Goal: Task Accomplishment & Management: Complete application form

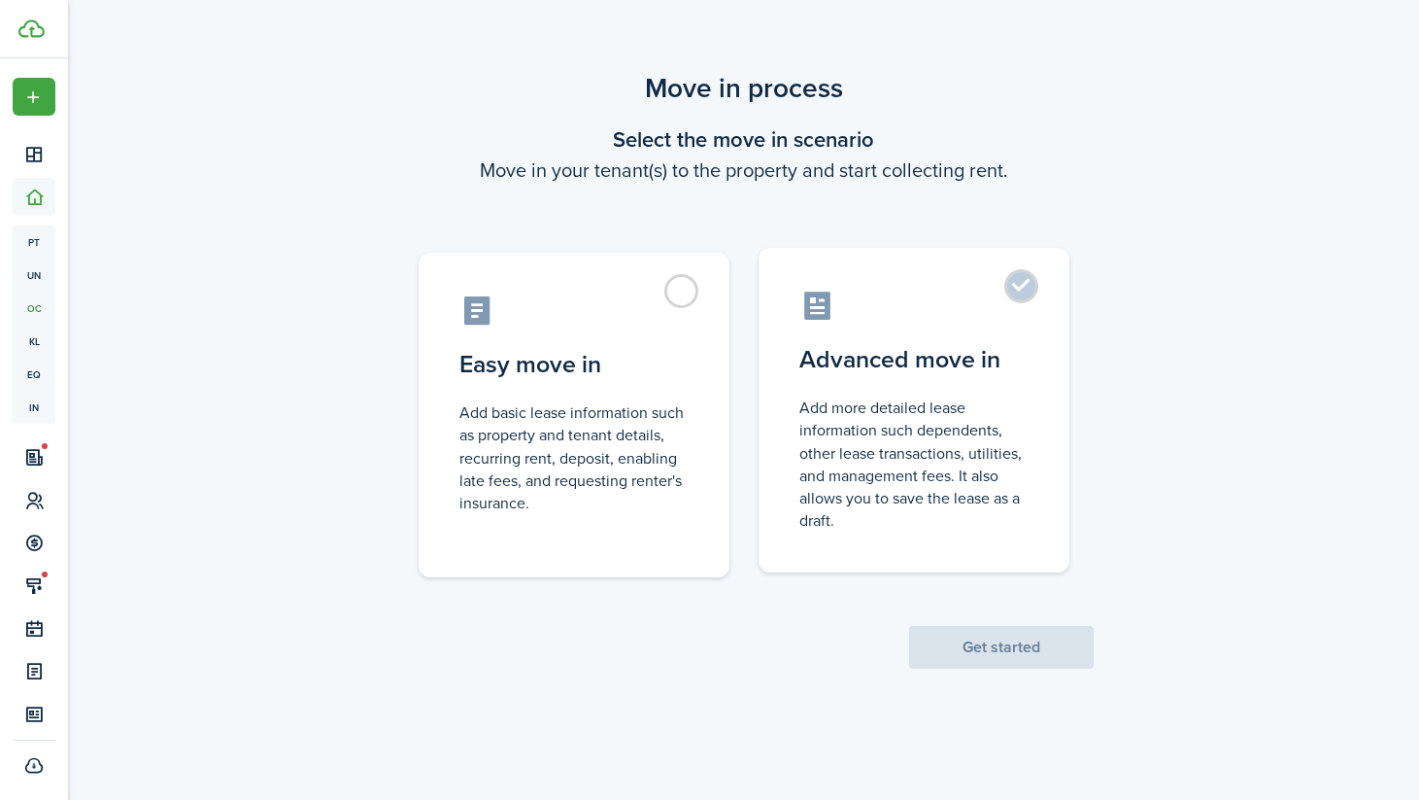
click at [844, 399] on control-radio-card-description "Add more detailed lease information such dependents, other lease transactions, …" at bounding box center [914, 463] width 229 height 135
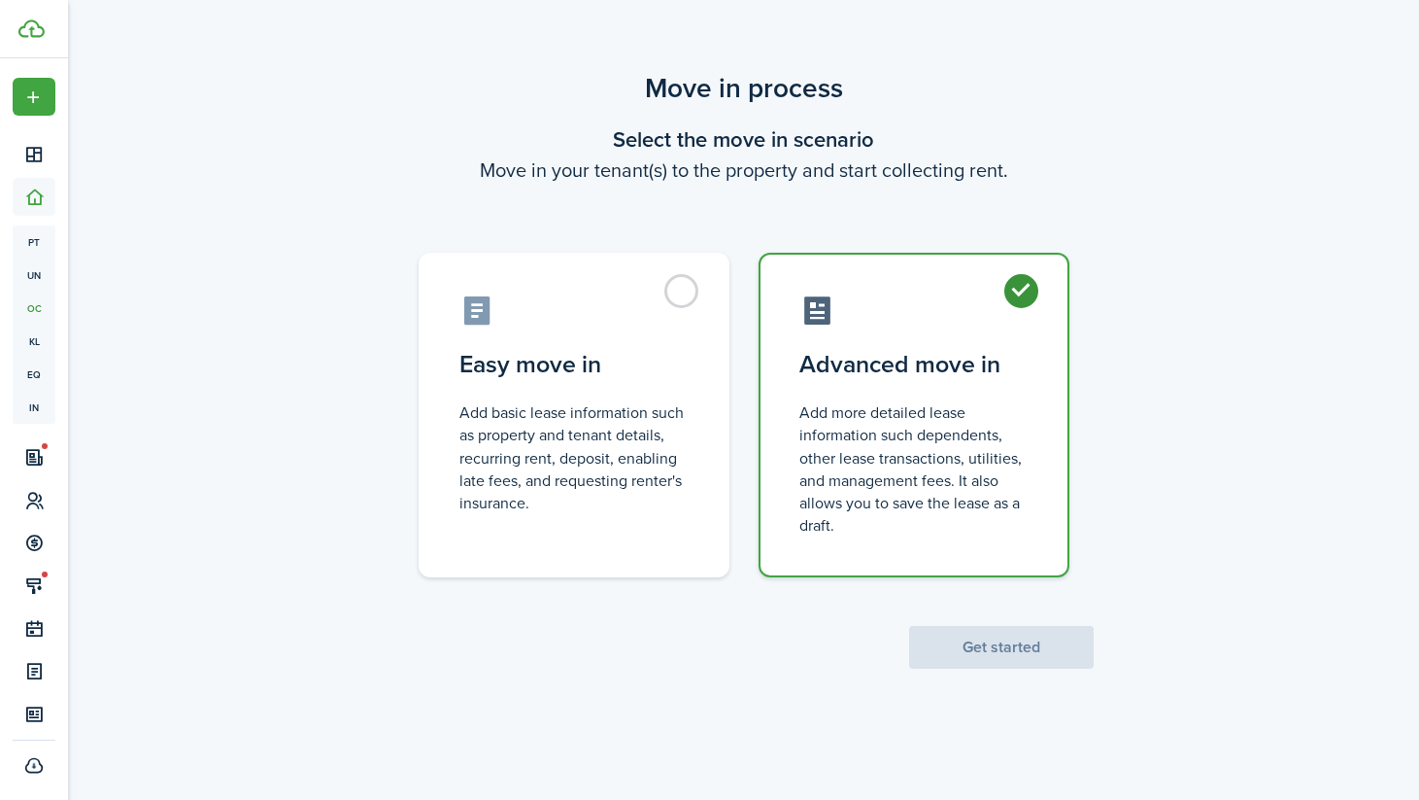
radio input "true"
click at [979, 654] on button "Get started" at bounding box center [1001, 647] width 185 height 43
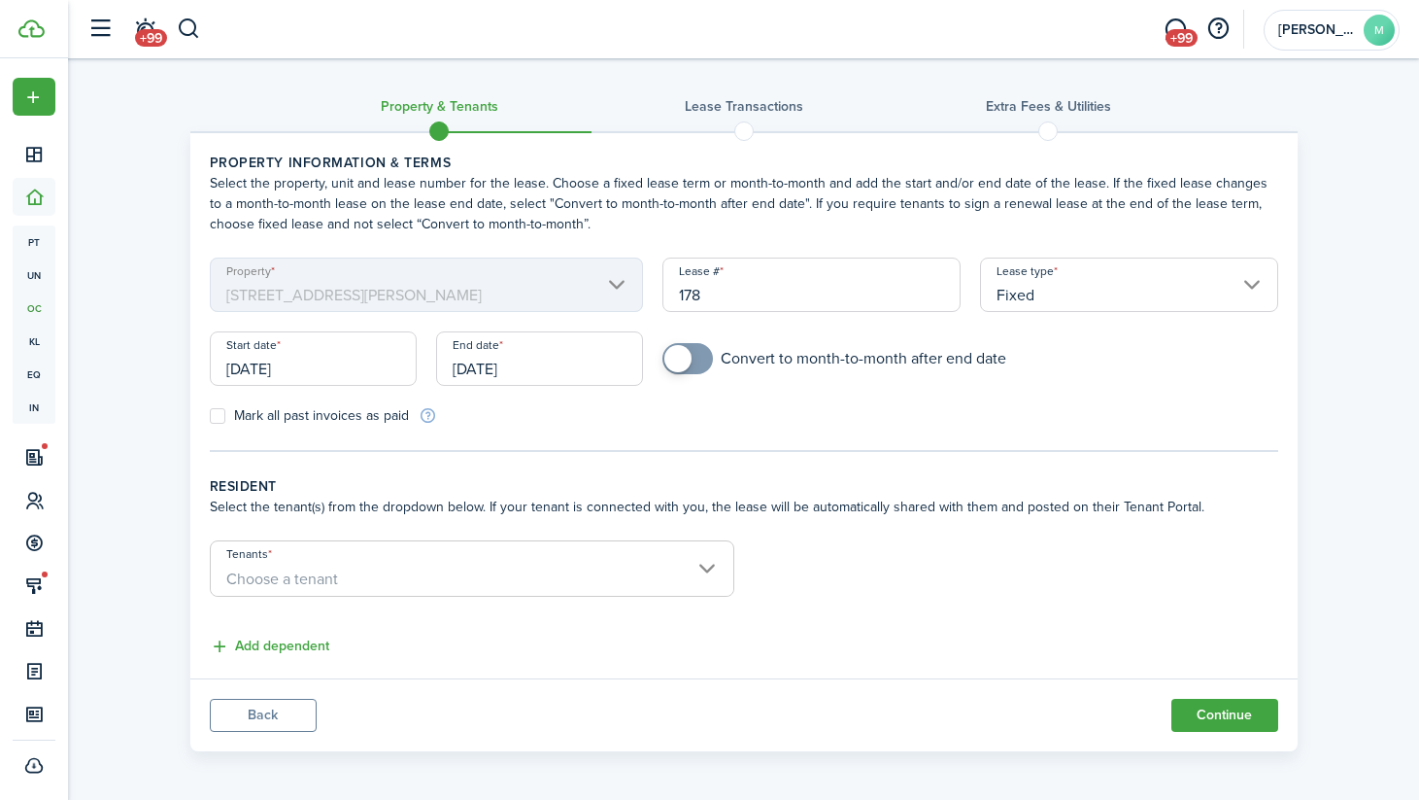
scroll to position [4, 0]
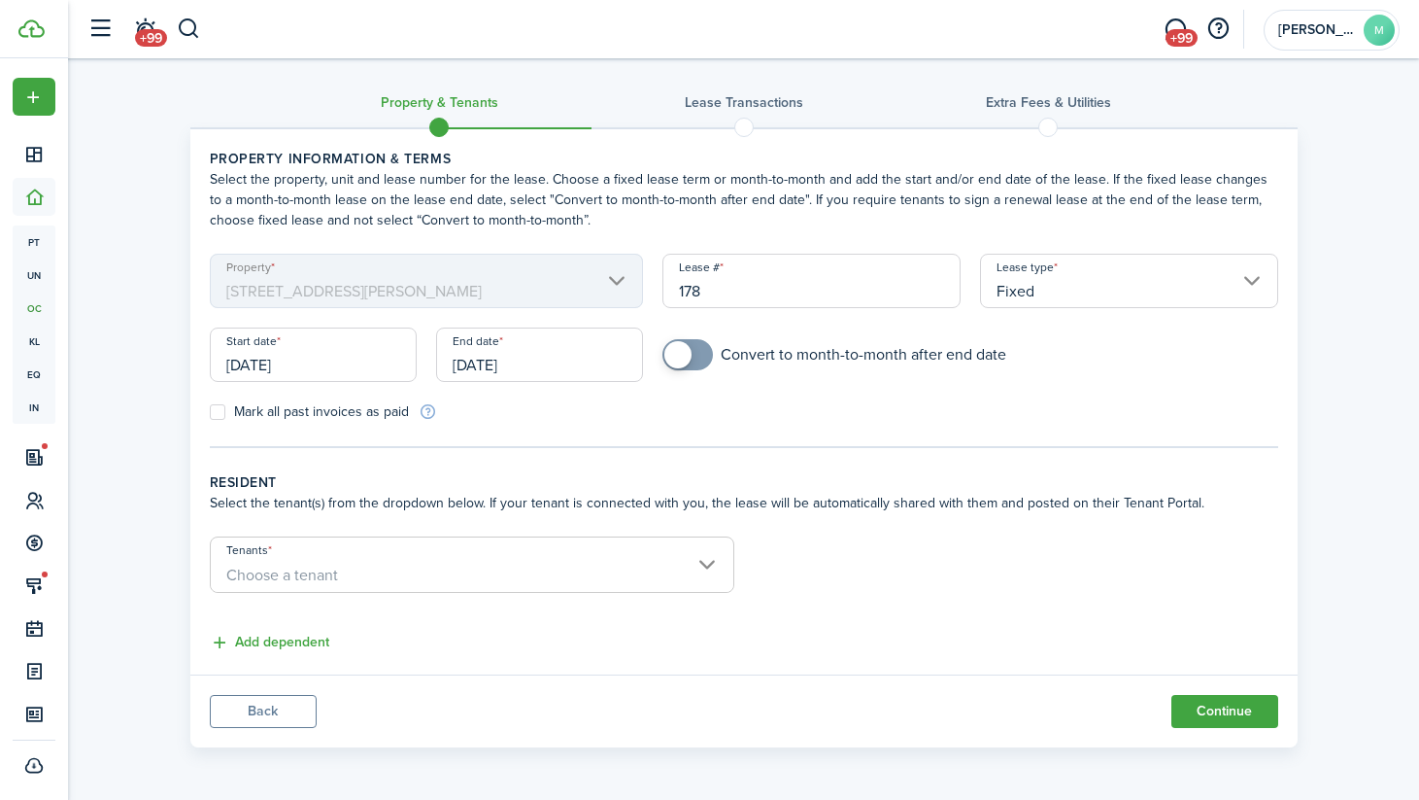
click at [501, 360] on input "[DATE]" at bounding box center [539, 354] width 207 height 54
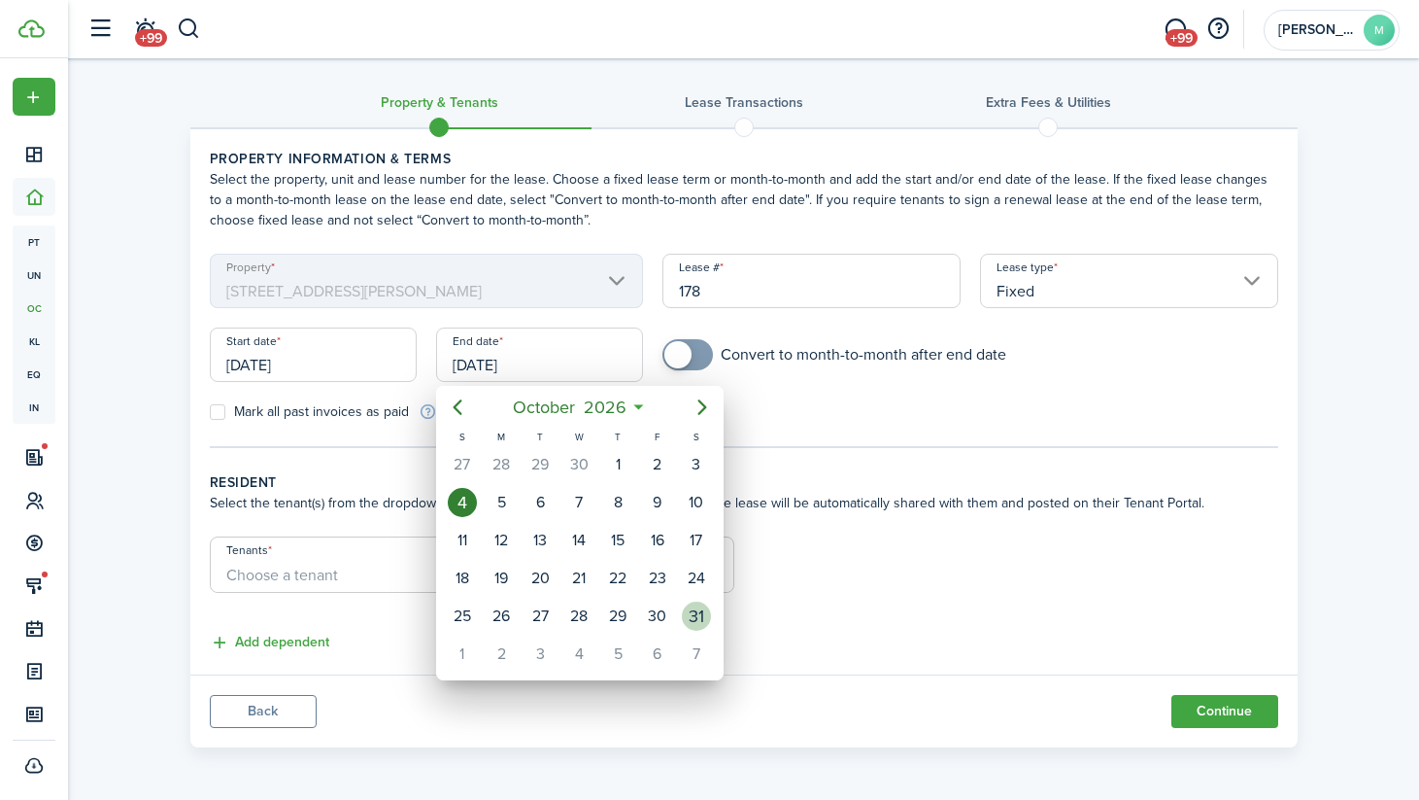
click at [693, 613] on div "31" at bounding box center [696, 615] width 29 height 29
type input "[DATE]"
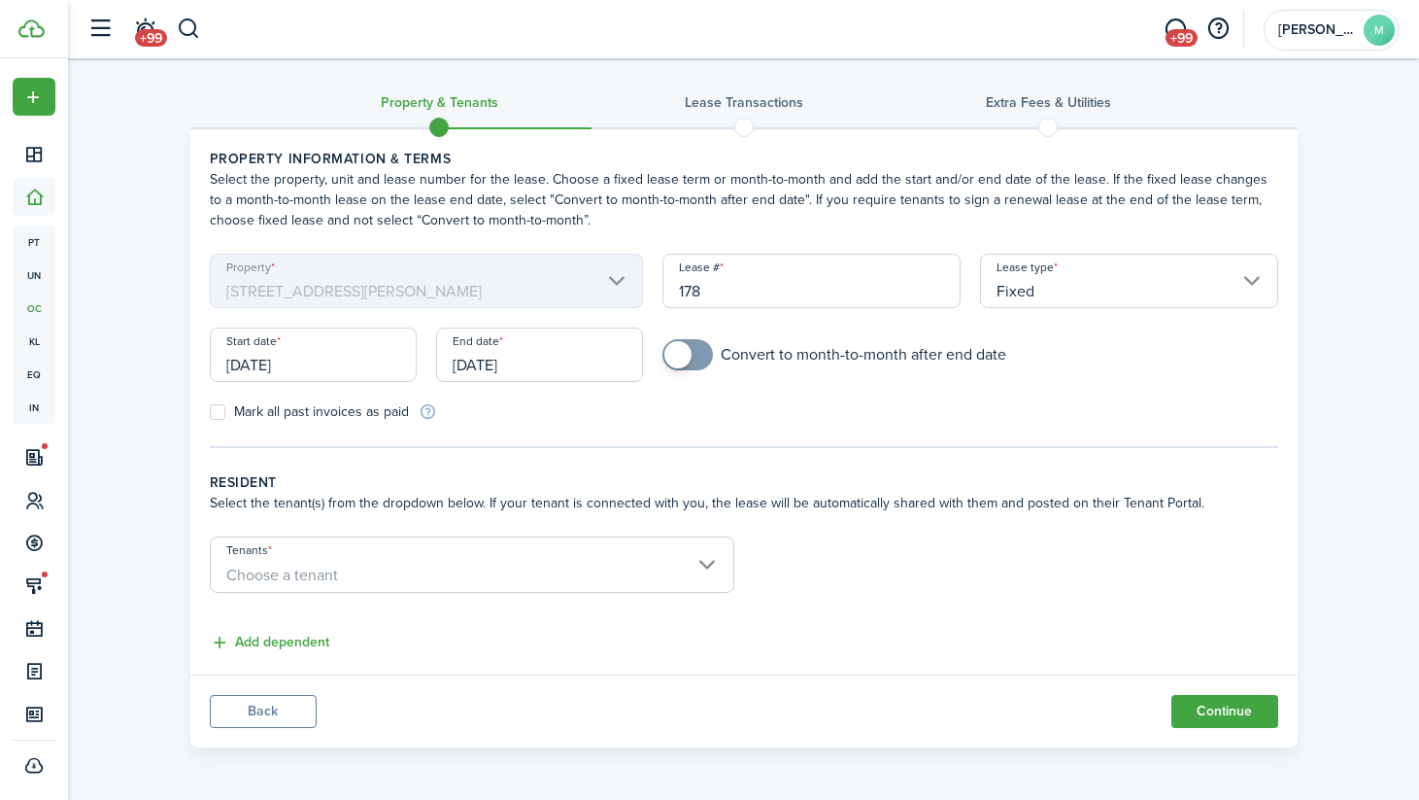
checkbox input "true"
click at [689, 349] on span at bounding box center [678, 354] width 27 height 27
click at [631, 411] on div "Mark all past invoices as paid" at bounding box center [472, 411] width 544 height 20
click at [498, 568] on span "Choose a tenant" at bounding box center [472, 575] width 523 height 33
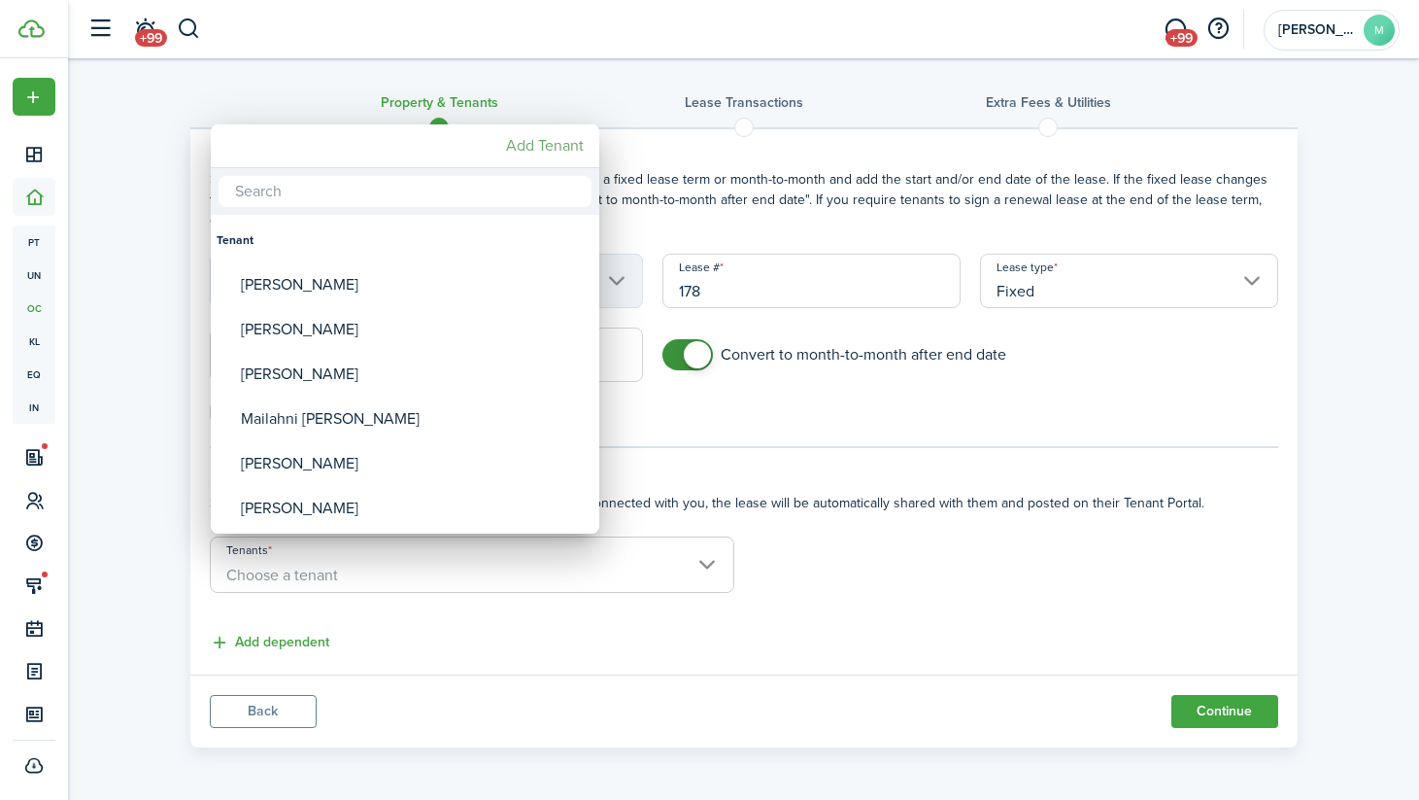
click at [535, 150] on mbsc-button "Add Tenant" at bounding box center [544, 145] width 93 height 35
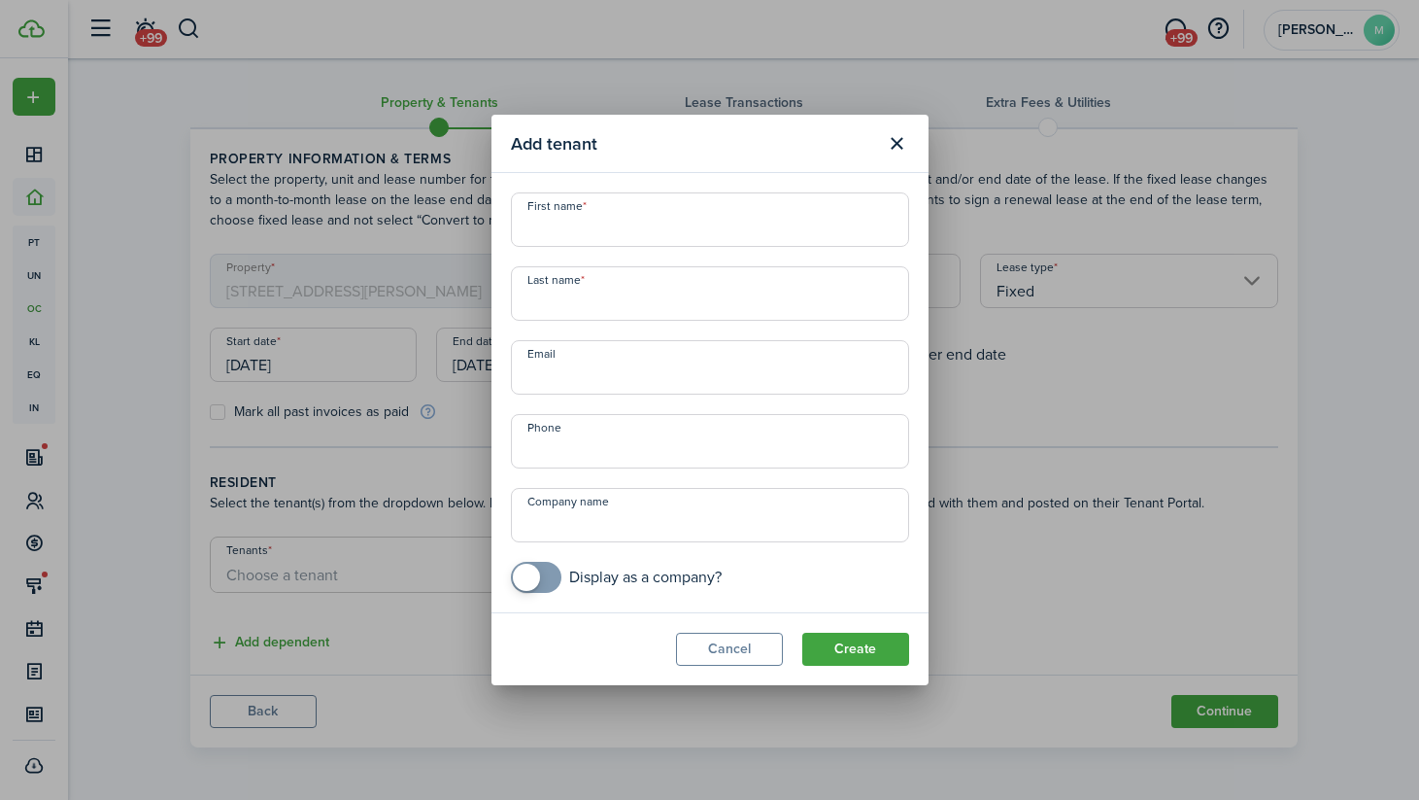
click at [555, 229] on input "First name" at bounding box center [710, 219] width 398 height 54
type input "[PERSON_NAME]"
click at [566, 373] on input "Email" at bounding box center [710, 367] width 398 height 54
paste input "[EMAIL_ADDRESS][DOMAIN_NAME]"
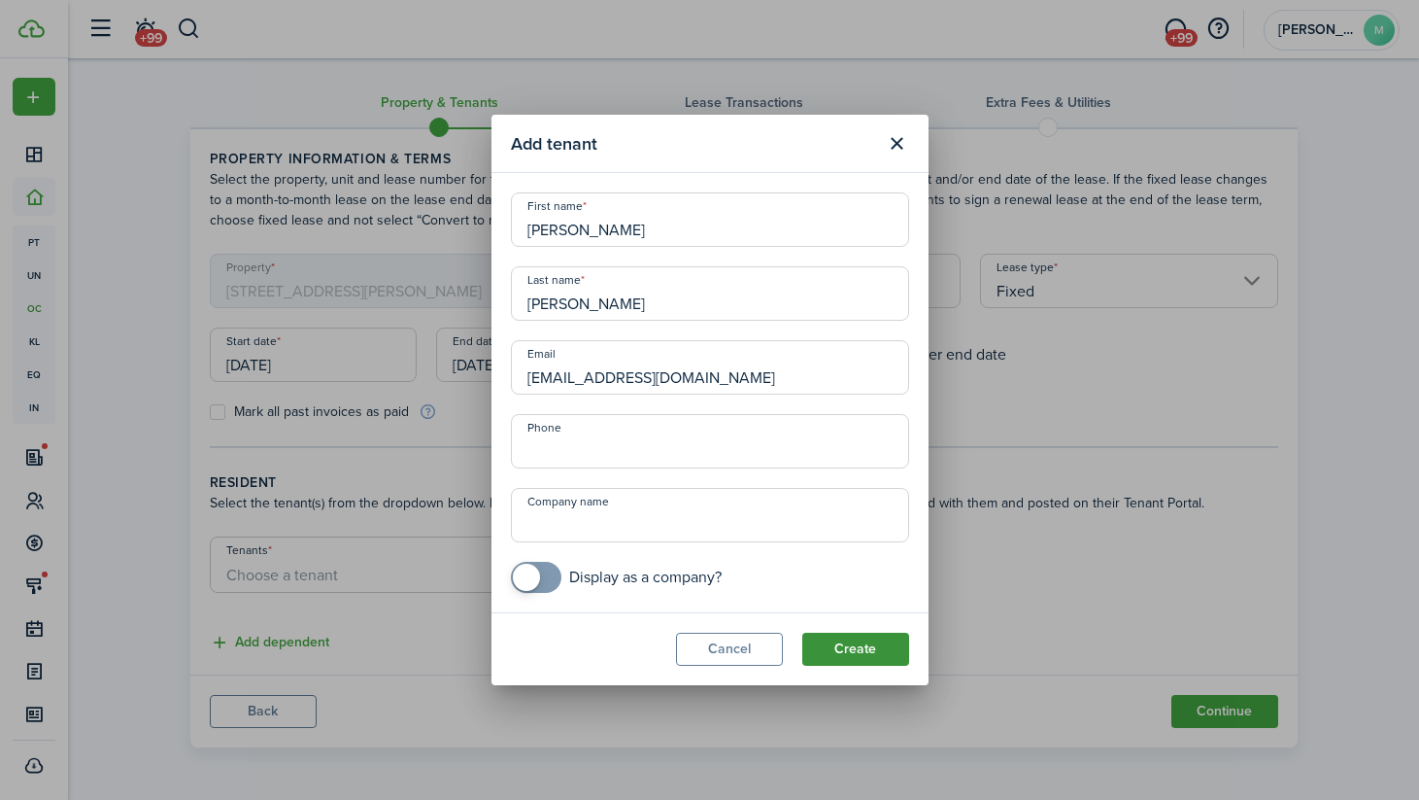
type input "[EMAIL_ADDRESS][DOMAIN_NAME]"
click at [843, 644] on button "Create" at bounding box center [855, 648] width 107 height 33
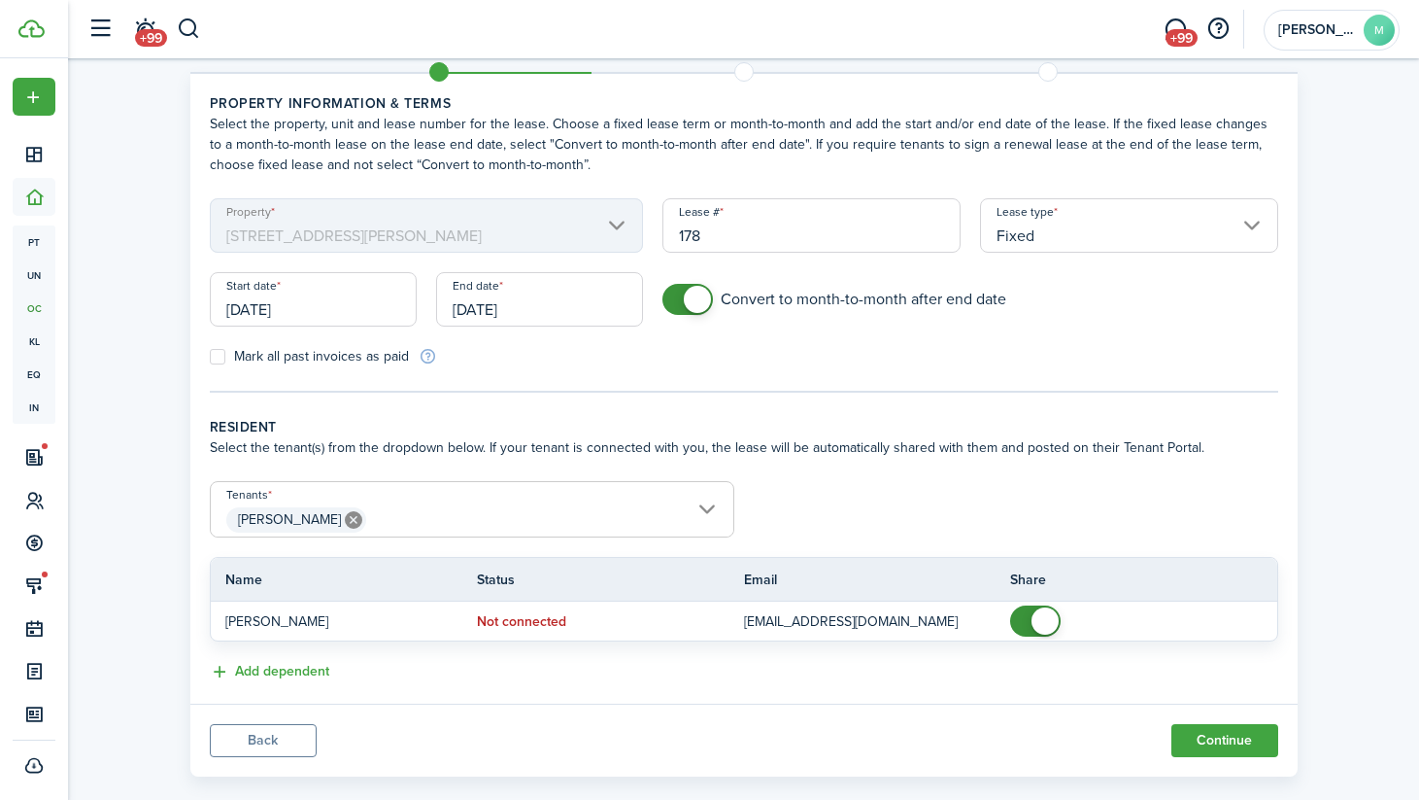
scroll to position [88, 0]
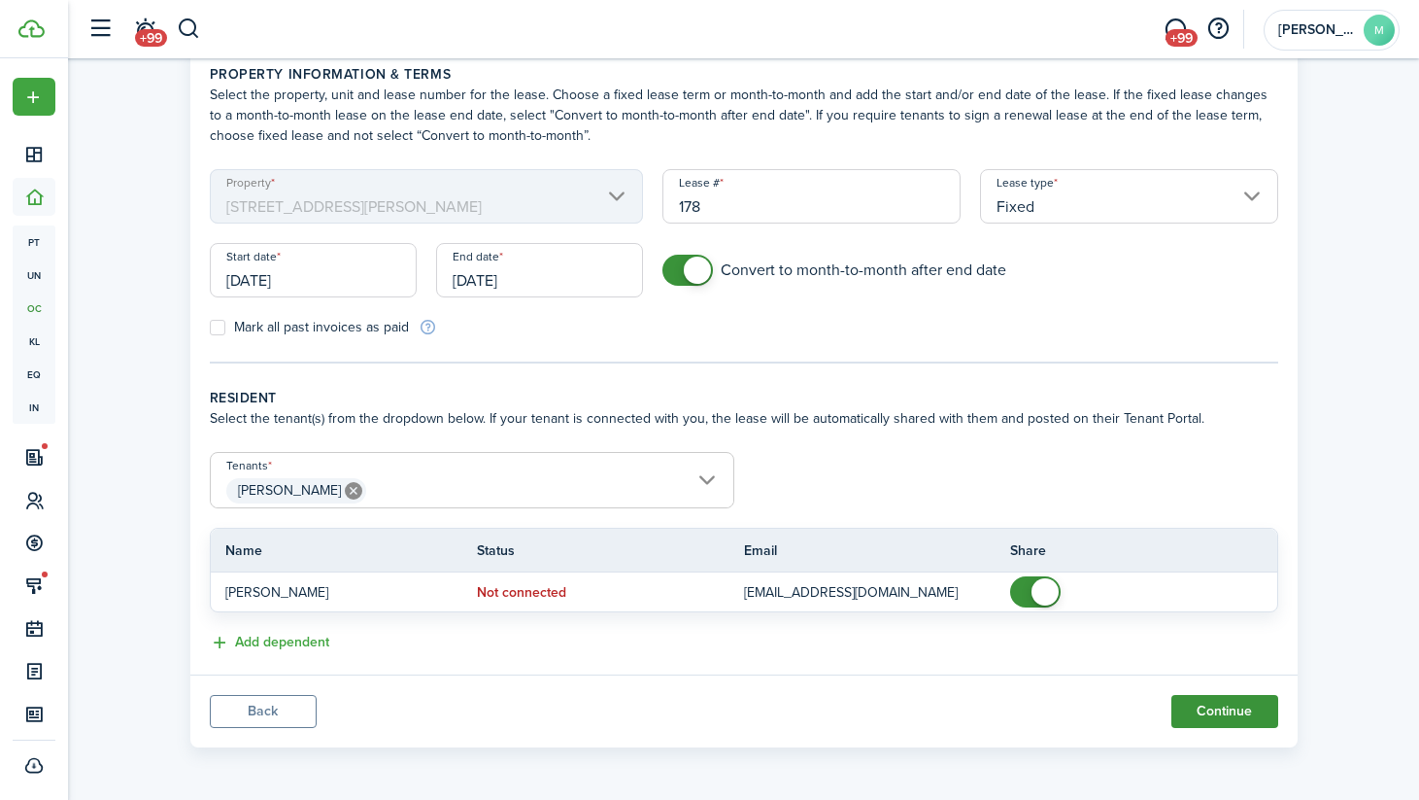
click at [1214, 709] on button "Continue" at bounding box center [1225, 711] width 107 height 33
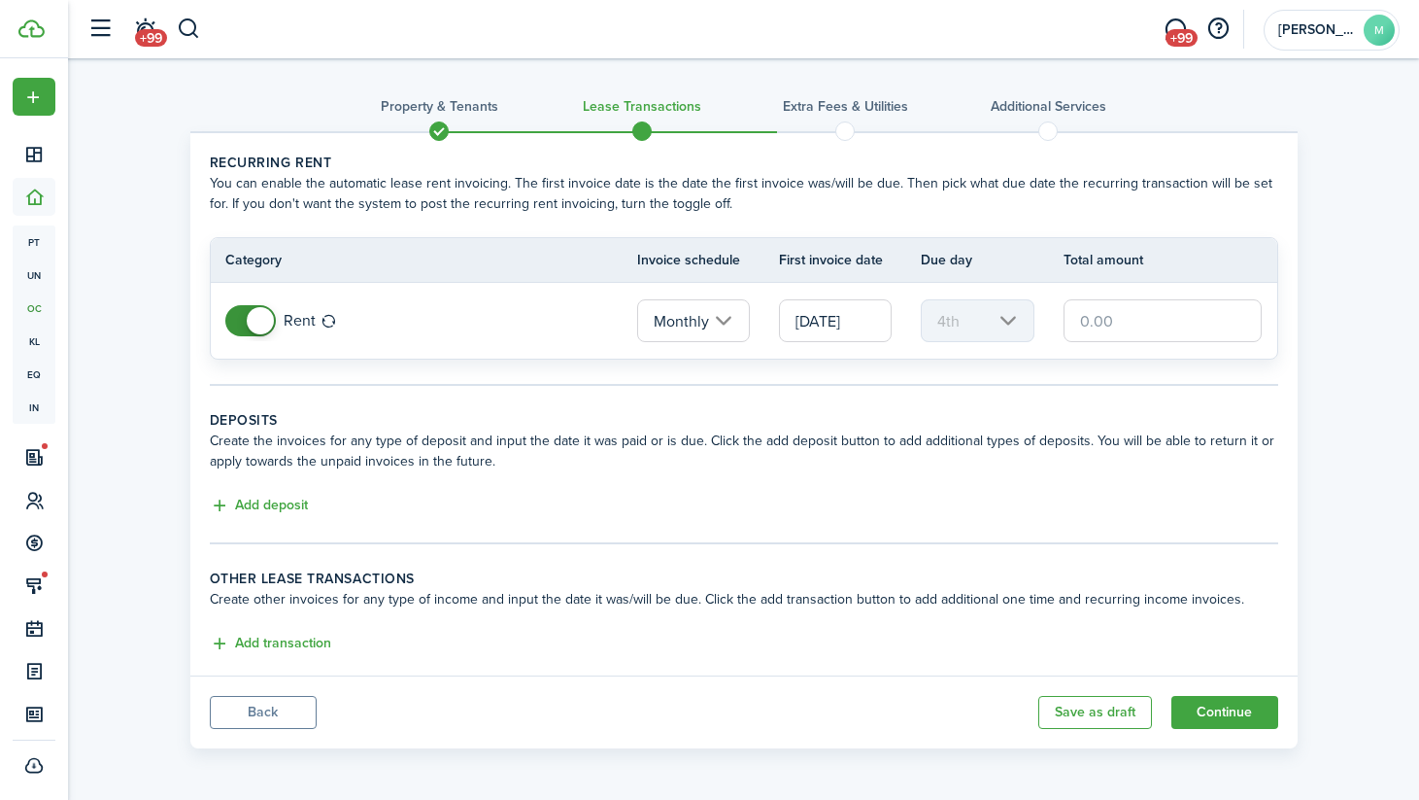
click at [714, 330] on input "Monthly" at bounding box center [693, 320] width 113 height 43
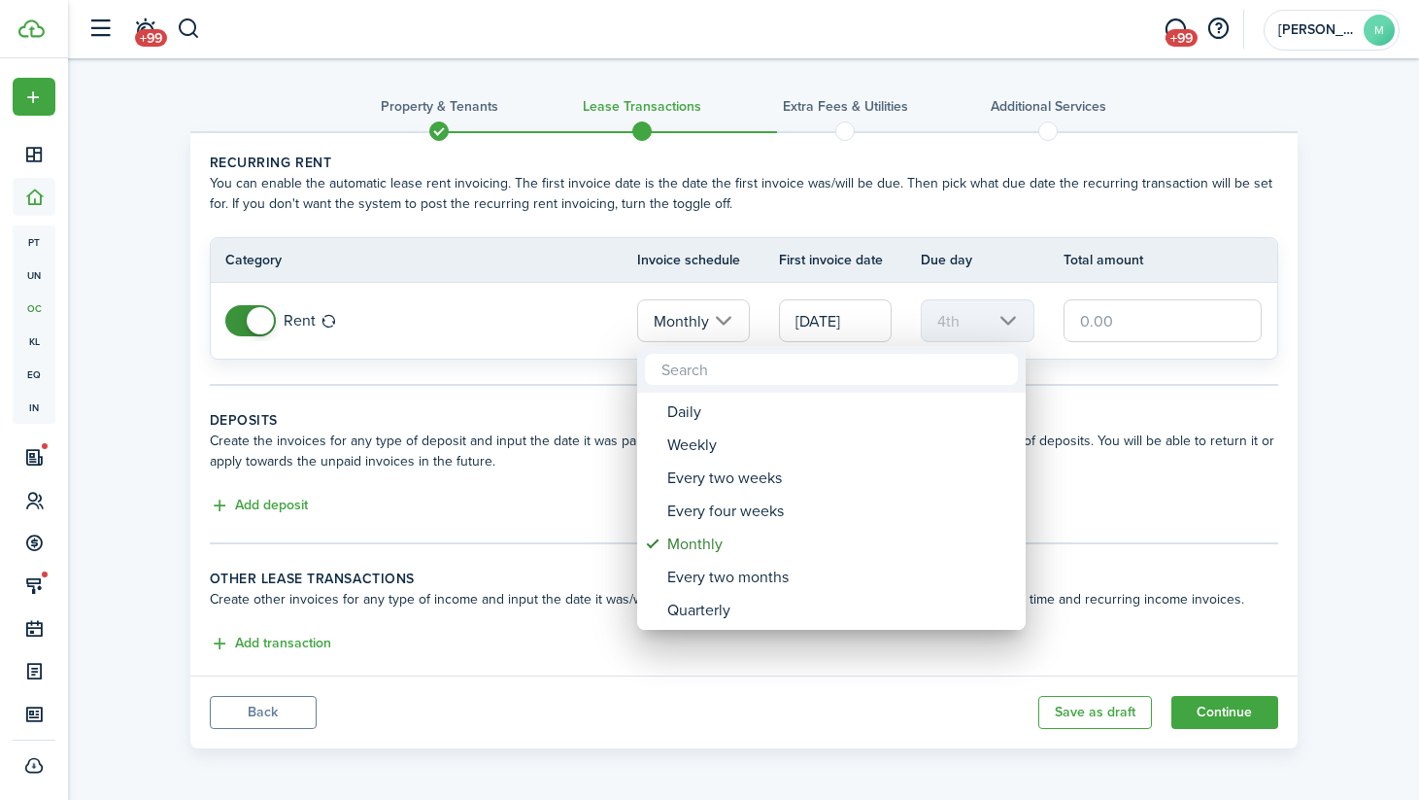
click at [826, 324] on div at bounding box center [710, 400] width 1730 height 1110
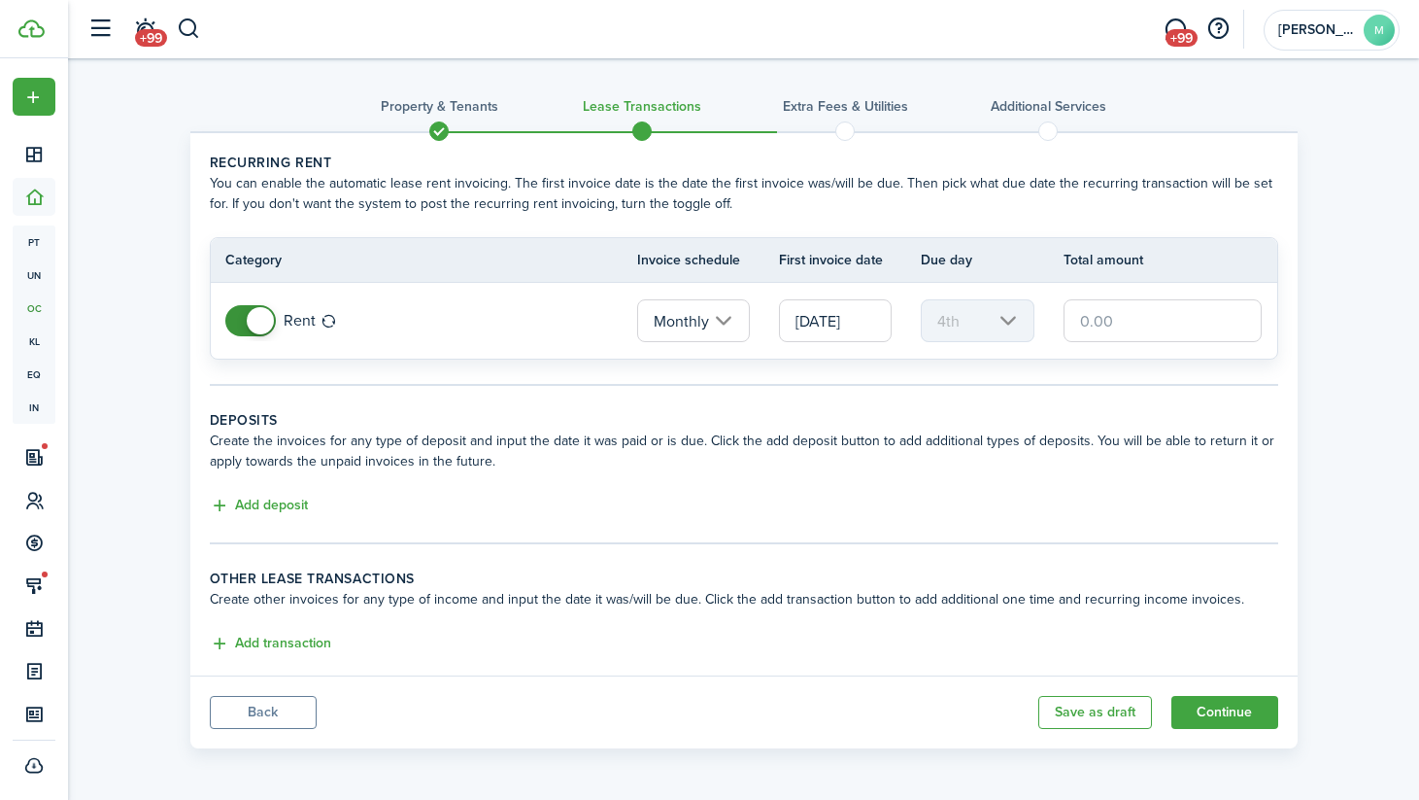
click at [826, 324] on input "[DATE]" at bounding box center [835, 320] width 113 height 43
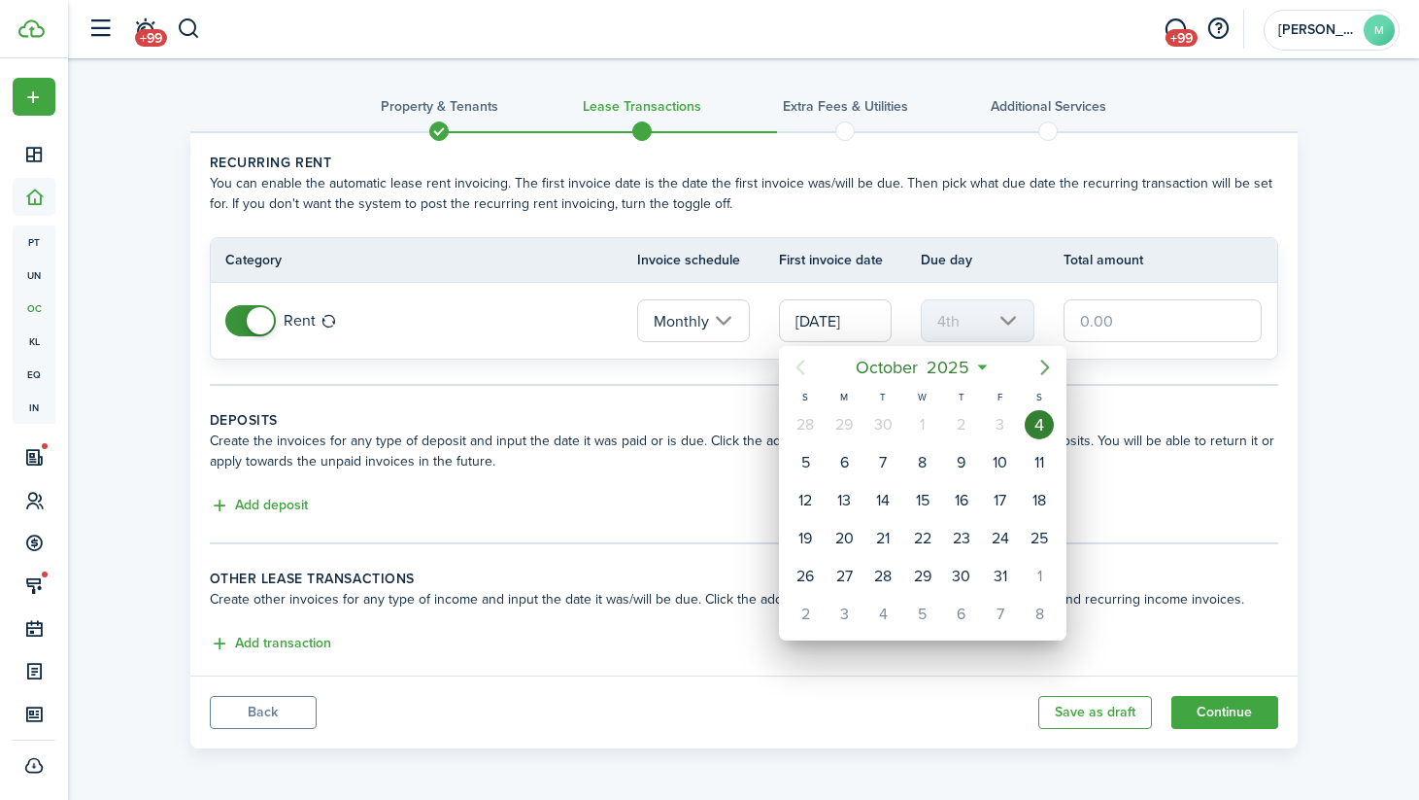
click at [1046, 369] on icon "Next page" at bounding box center [1045, 367] width 9 height 16
click at [847, 613] on div "1" at bounding box center [844, 613] width 29 height 29
type input "[DATE]"
type input "1st"
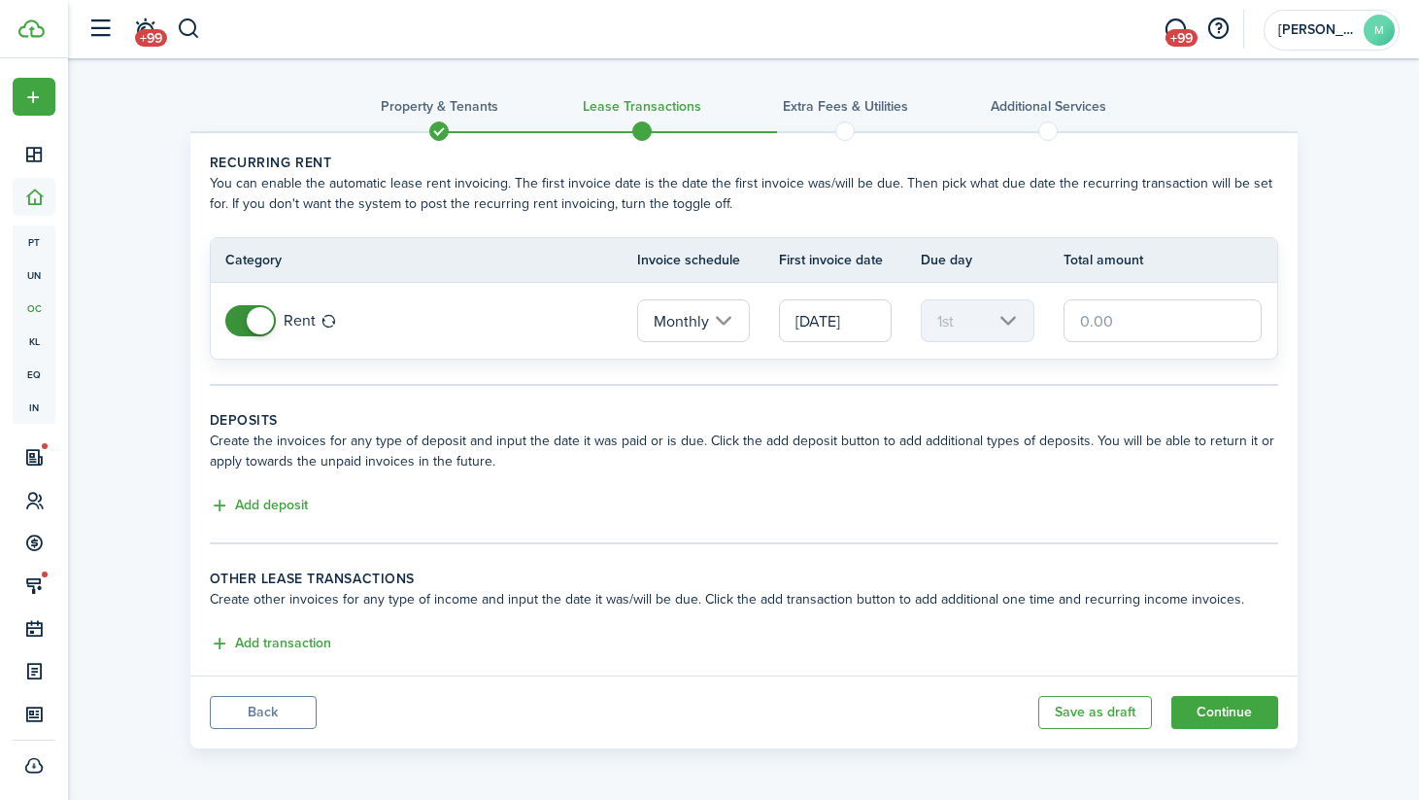
click at [1108, 324] on input "text" at bounding box center [1163, 320] width 199 height 43
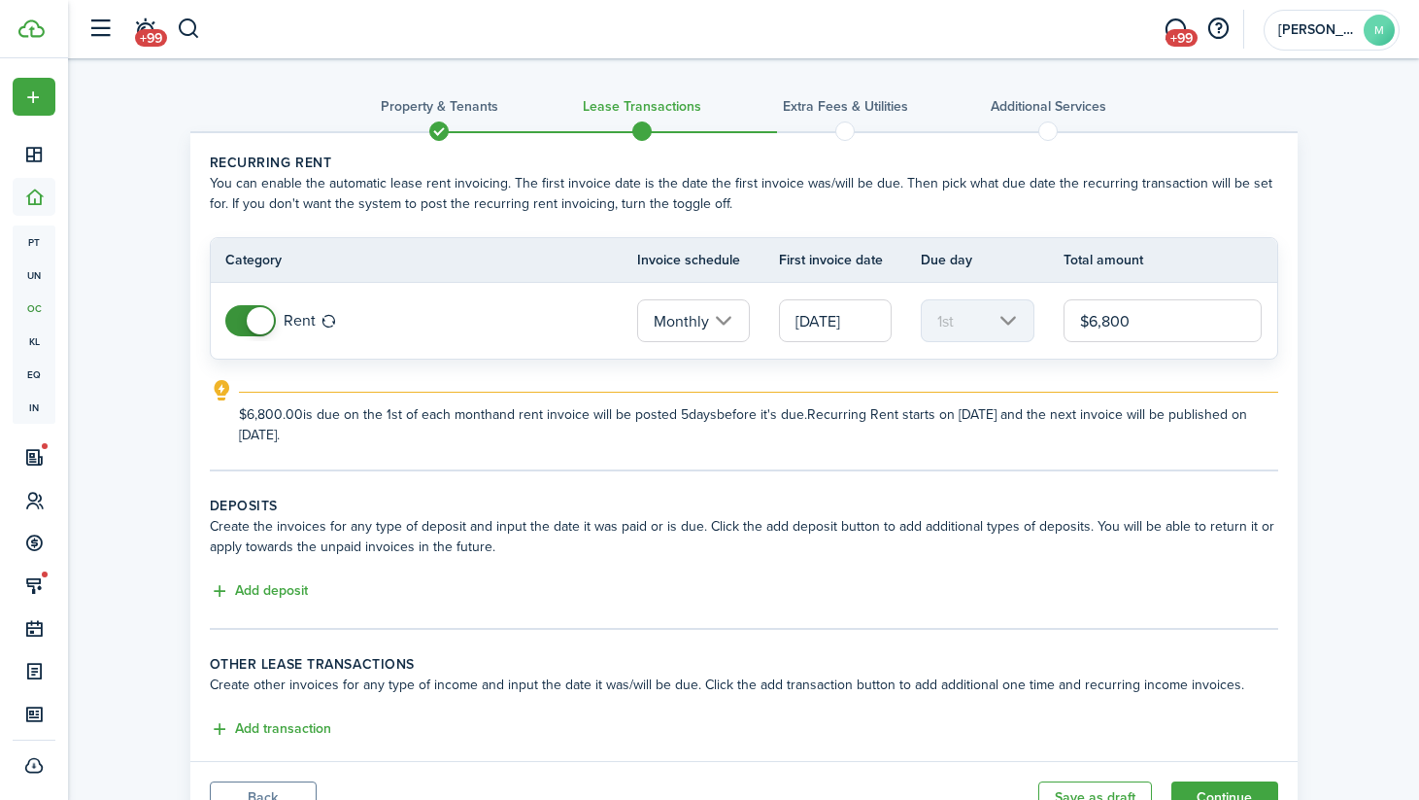
click at [688, 409] on explanation-description "$6,800.00 is due on the 1st of each month and rent invoice will be posted 5 day…" at bounding box center [759, 424] width 1040 height 41
type input "$6,800.00"
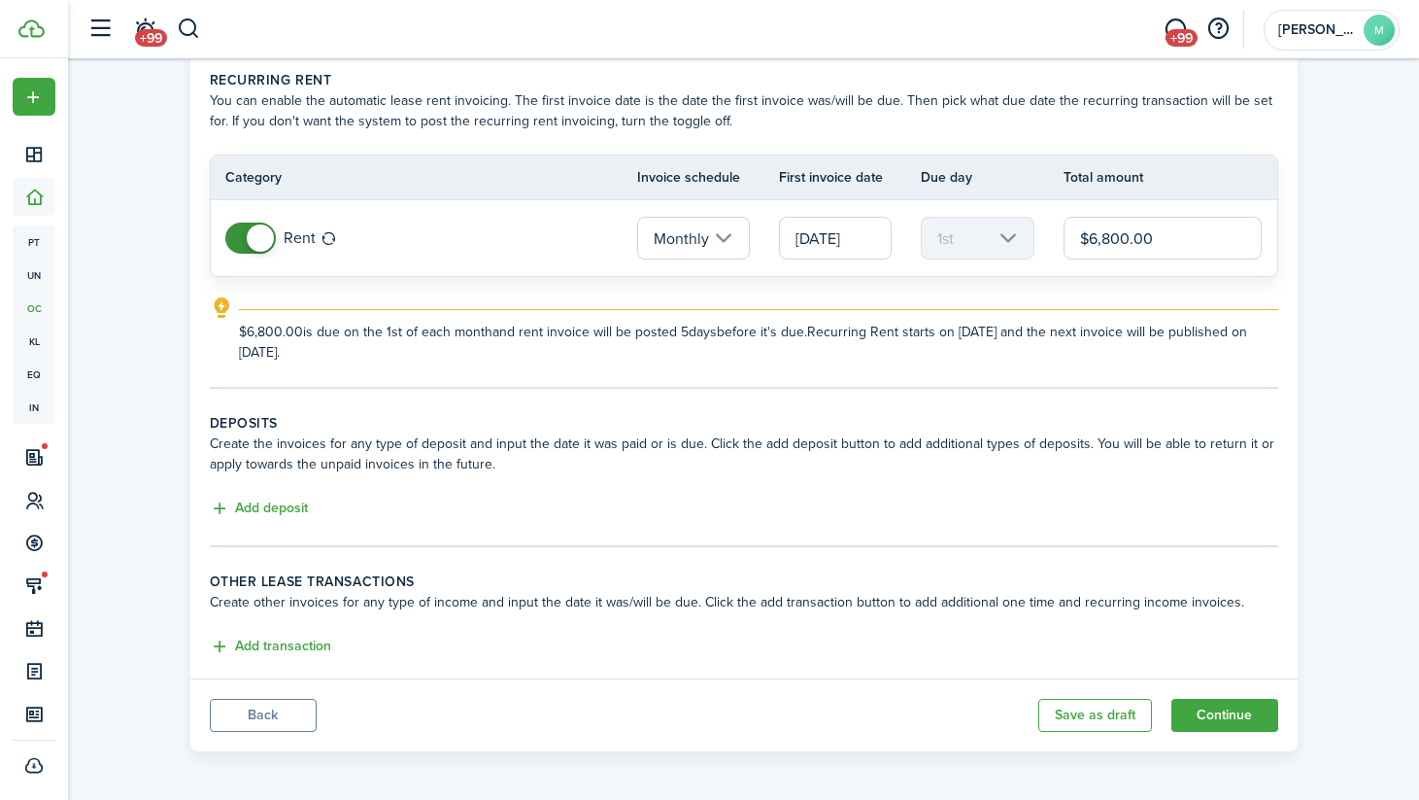
scroll to position [86, 0]
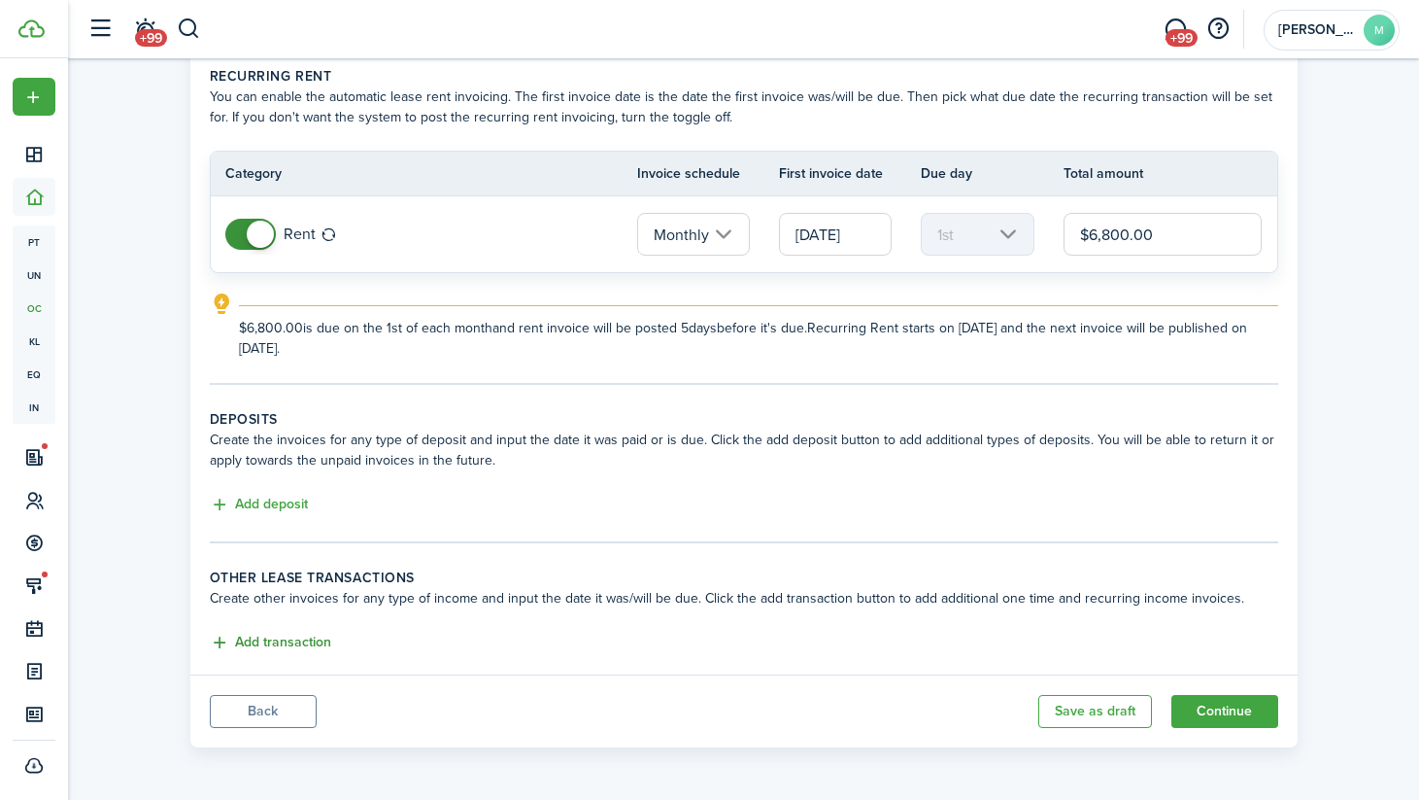
click at [313, 645] on button "Add transaction" at bounding box center [270, 642] width 121 height 22
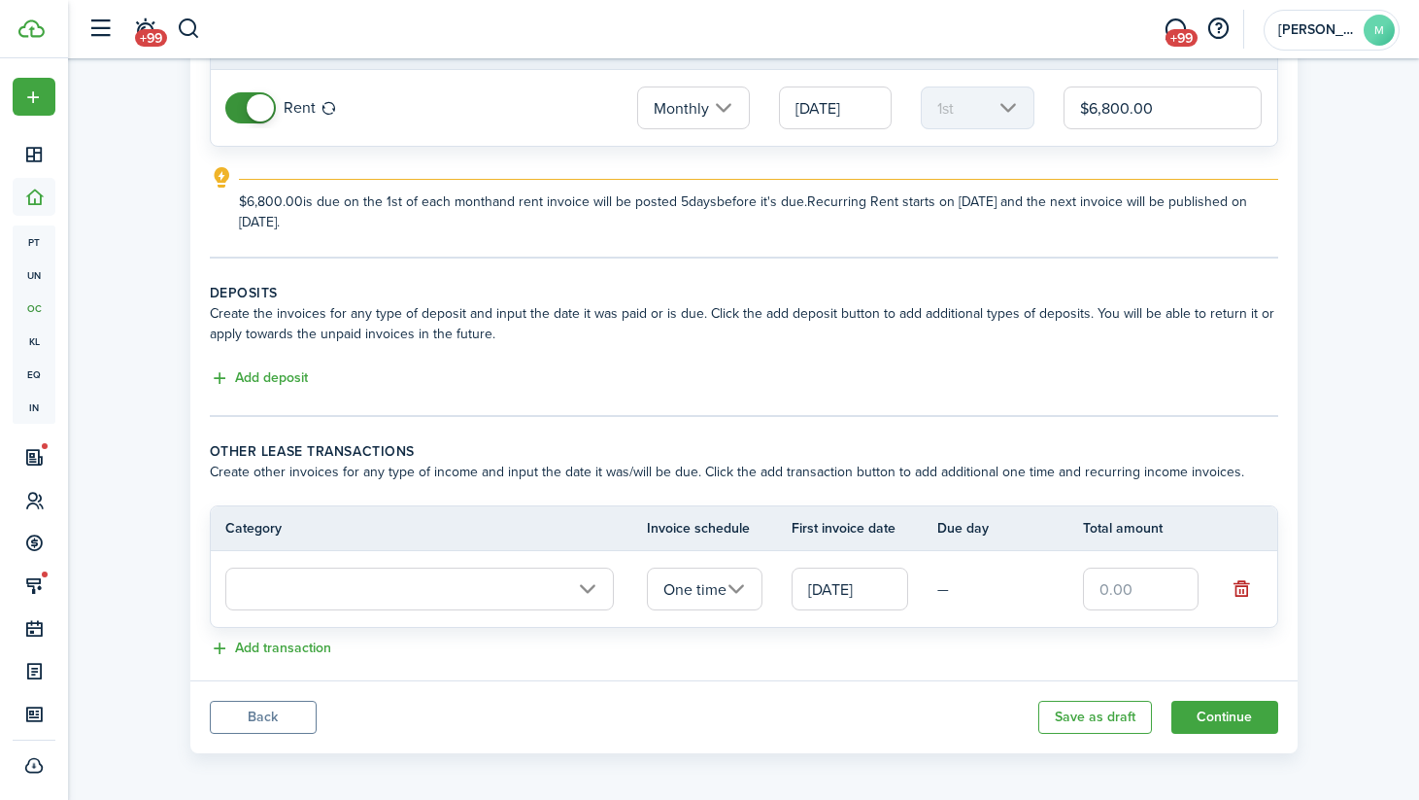
scroll to position [219, 0]
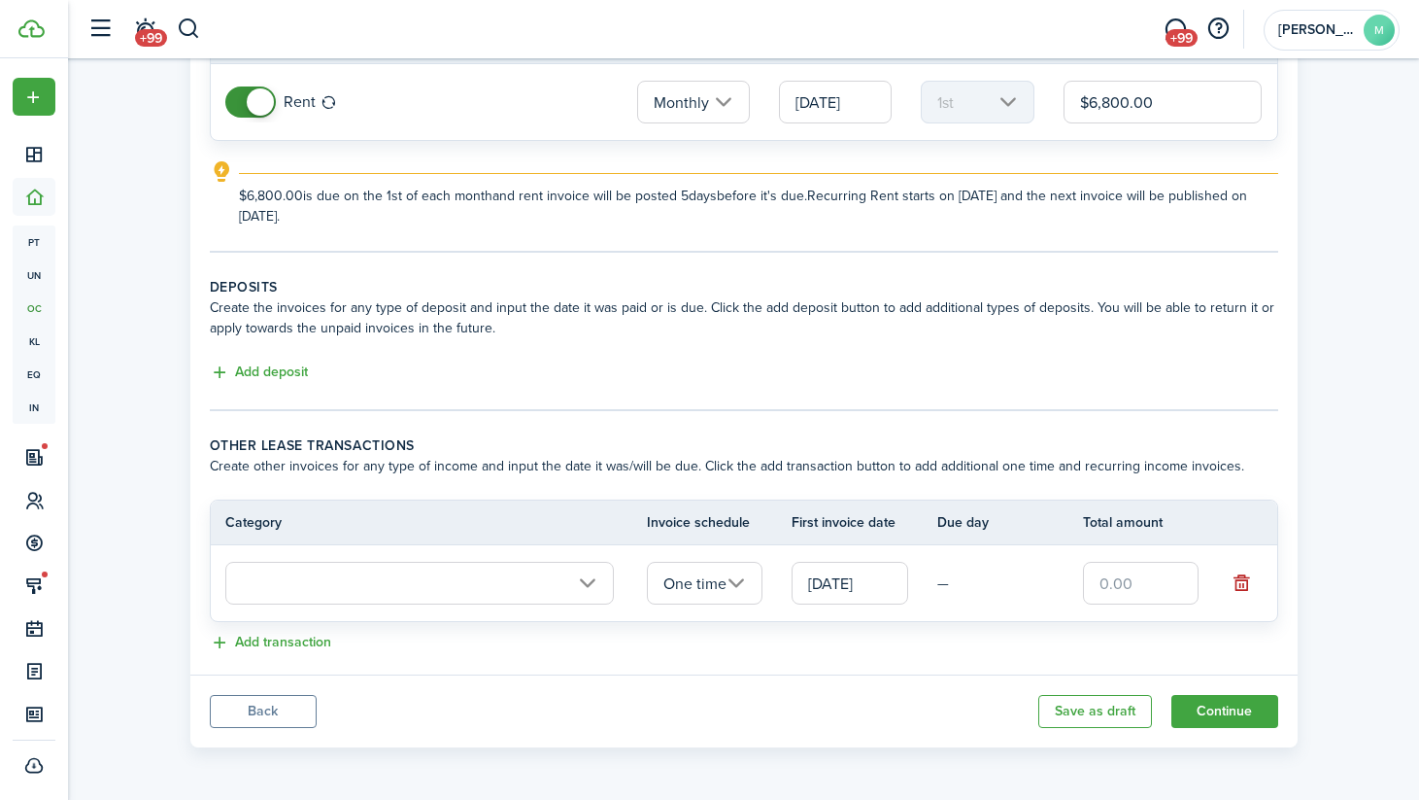
click at [341, 584] on input "text" at bounding box center [419, 583] width 389 height 43
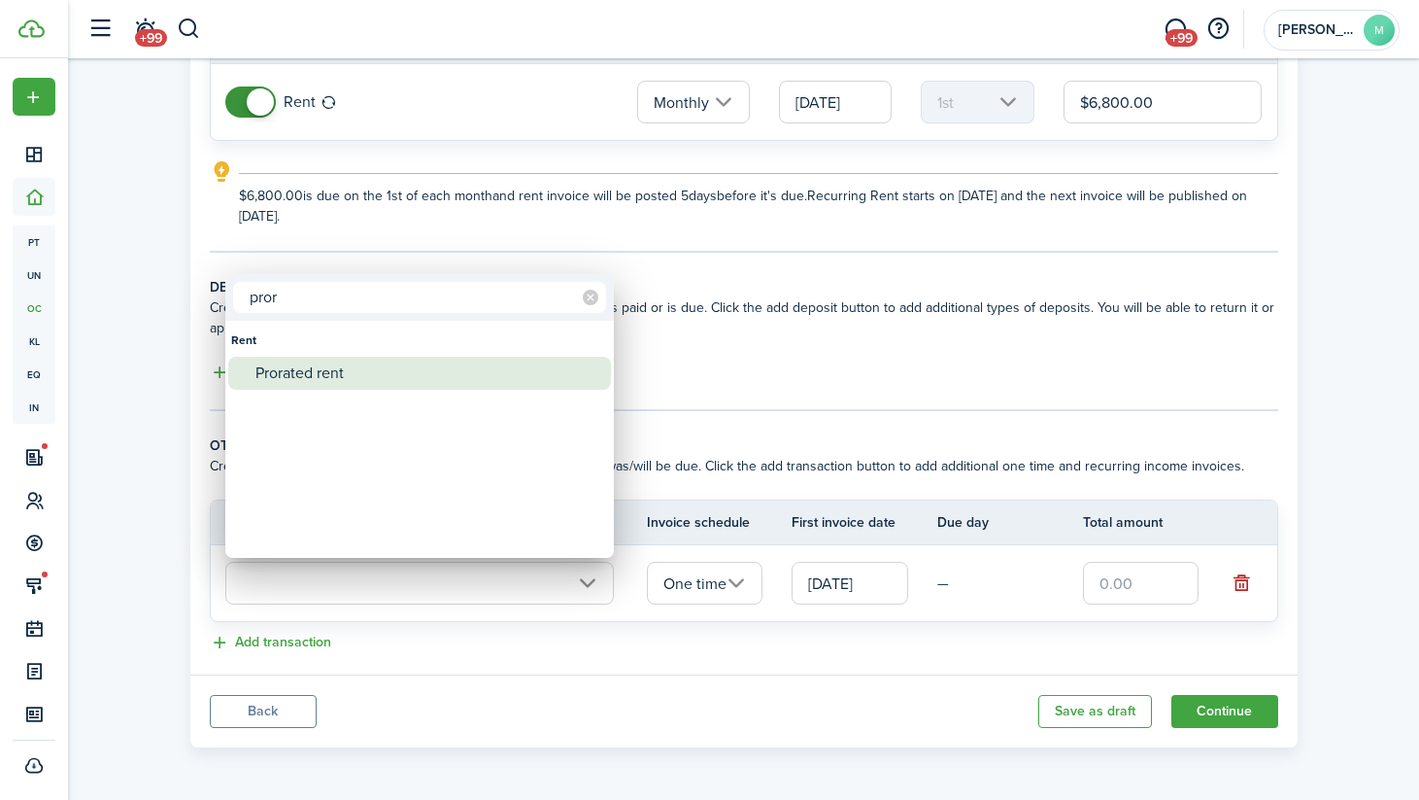
type input "pror"
click at [305, 385] on div "Prorated rent" at bounding box center [428, 373] width 344 height 33
type input "Rent / Prorated rent"
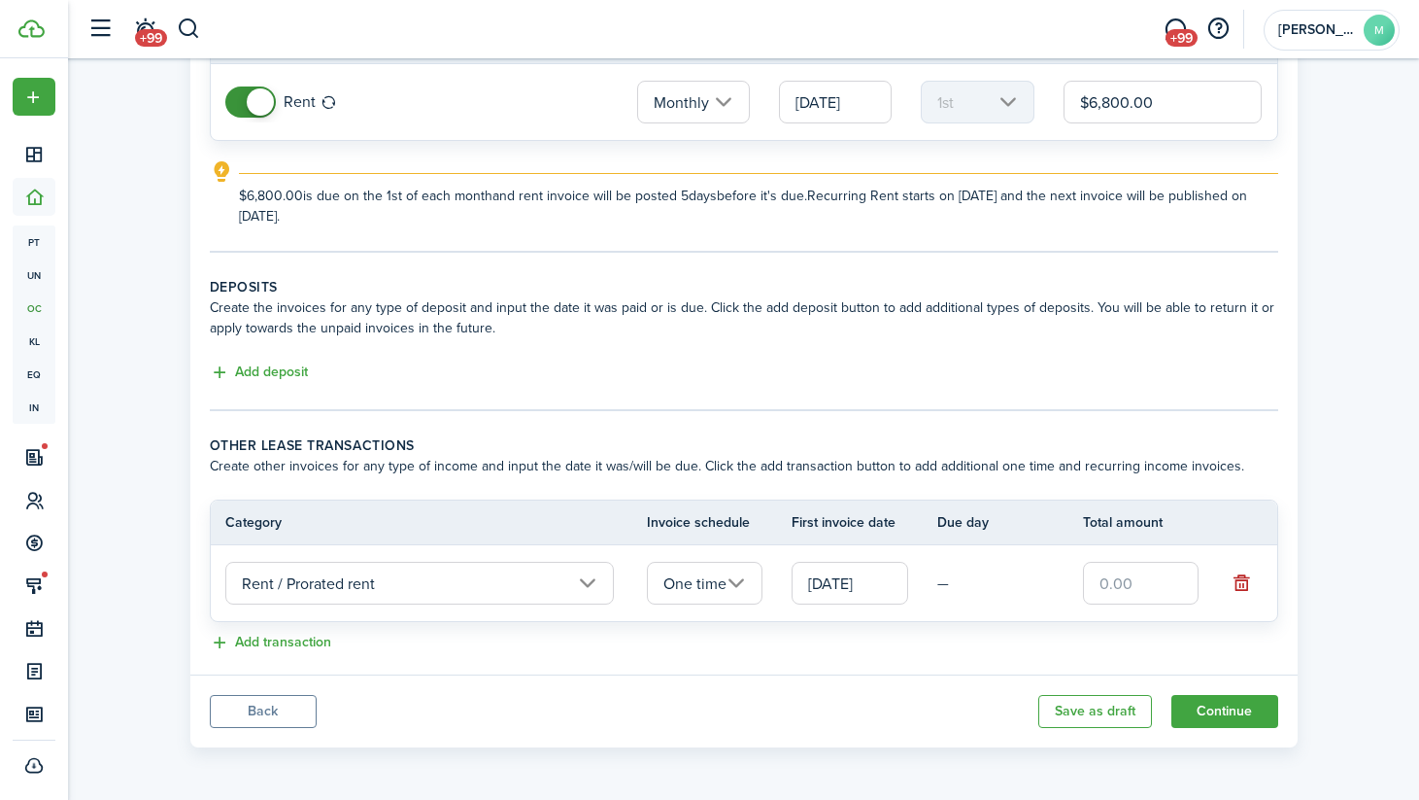
click at [1119, 594] on input "text" at bounding box center [1141, 583] width 117 height 43
click at [278, 644] on button "Add transaction" at bounding box center [270, 642] width 121 height 22
type input "$6,800.00"
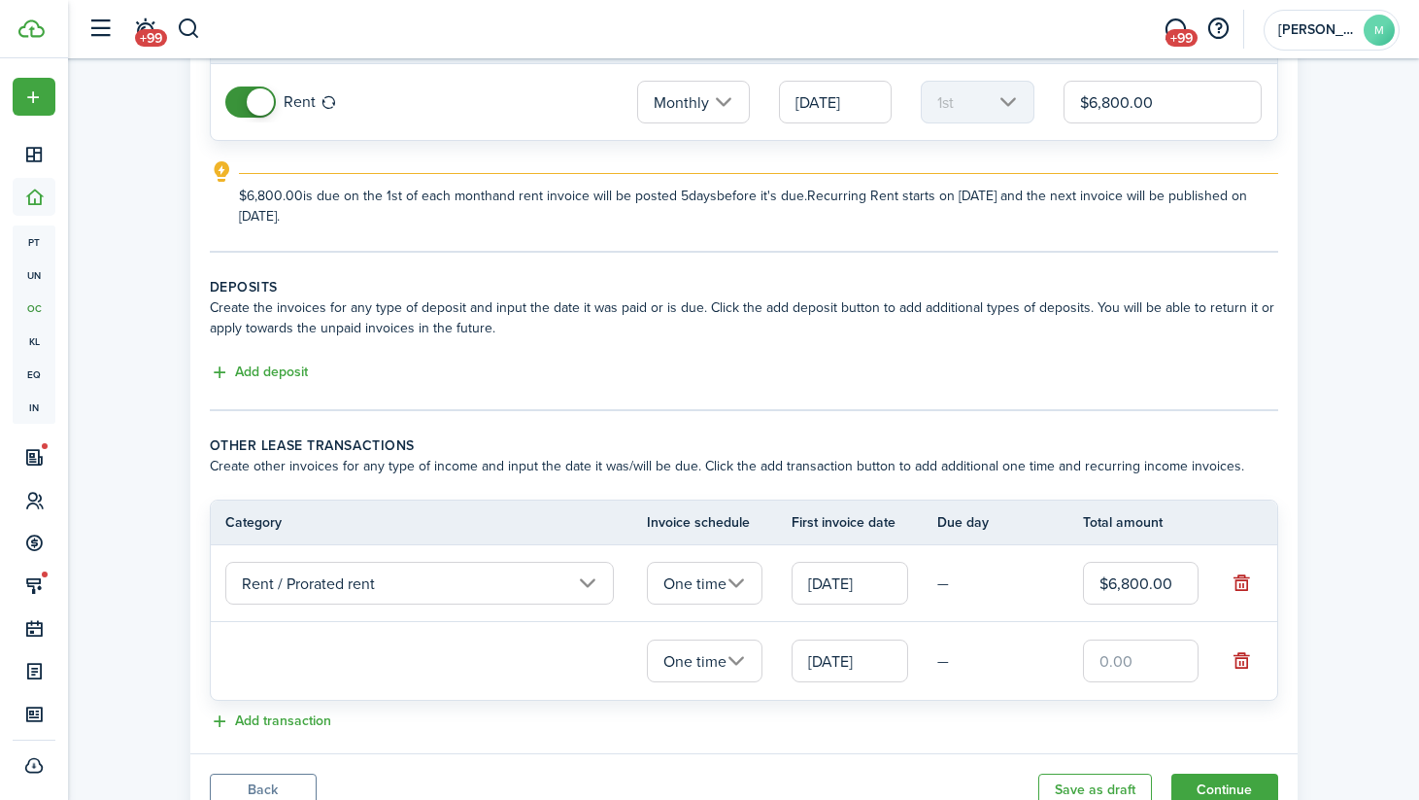
click at [306, 664] on loading-skeleton at bounding box center [419, 660] width 389 height 45
click at [306, 664] on input "text" at bounding box center [419, 659] width 389 height 43
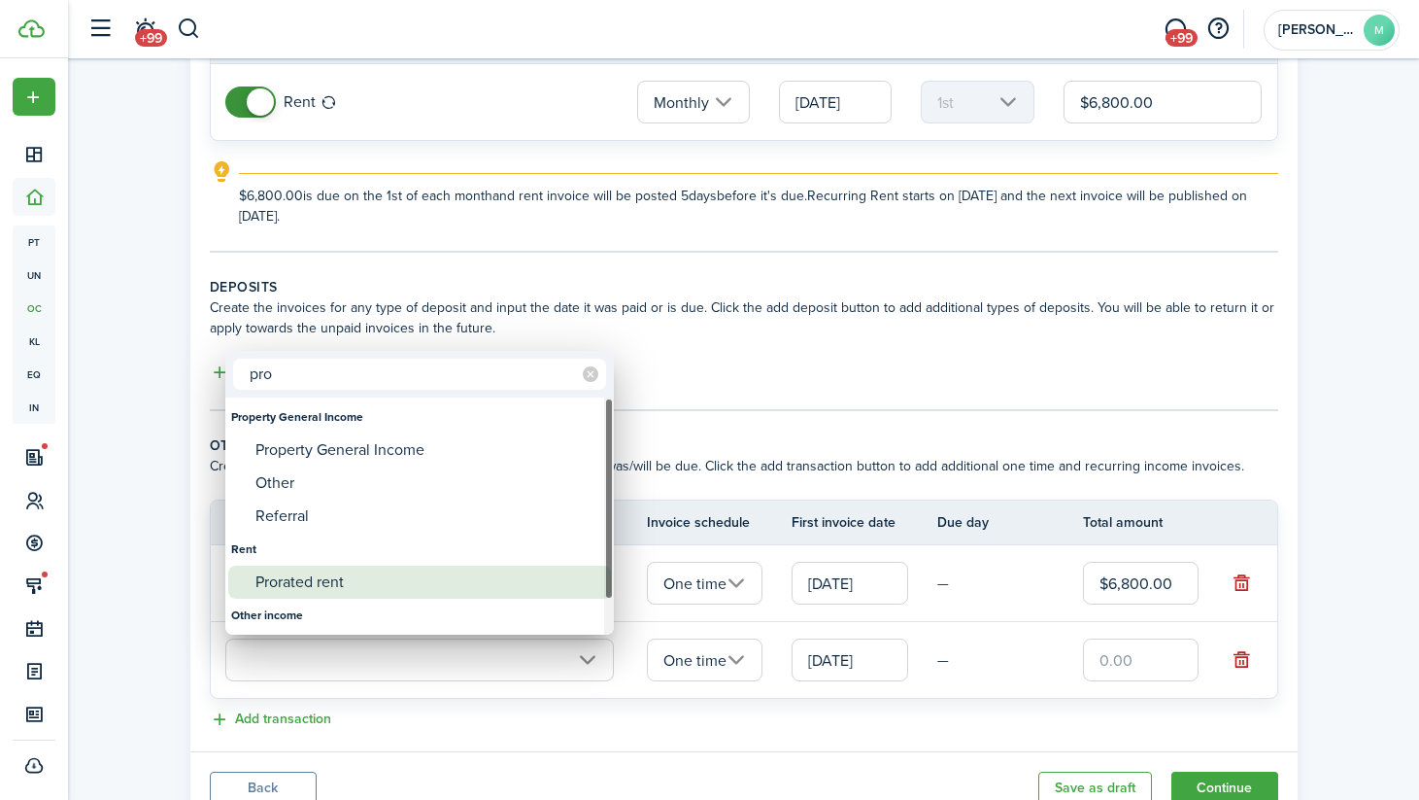
type input "pro"
click at [330, 579] on div "Prorated rent" at bounding box center [428, 581] width 344 height 33
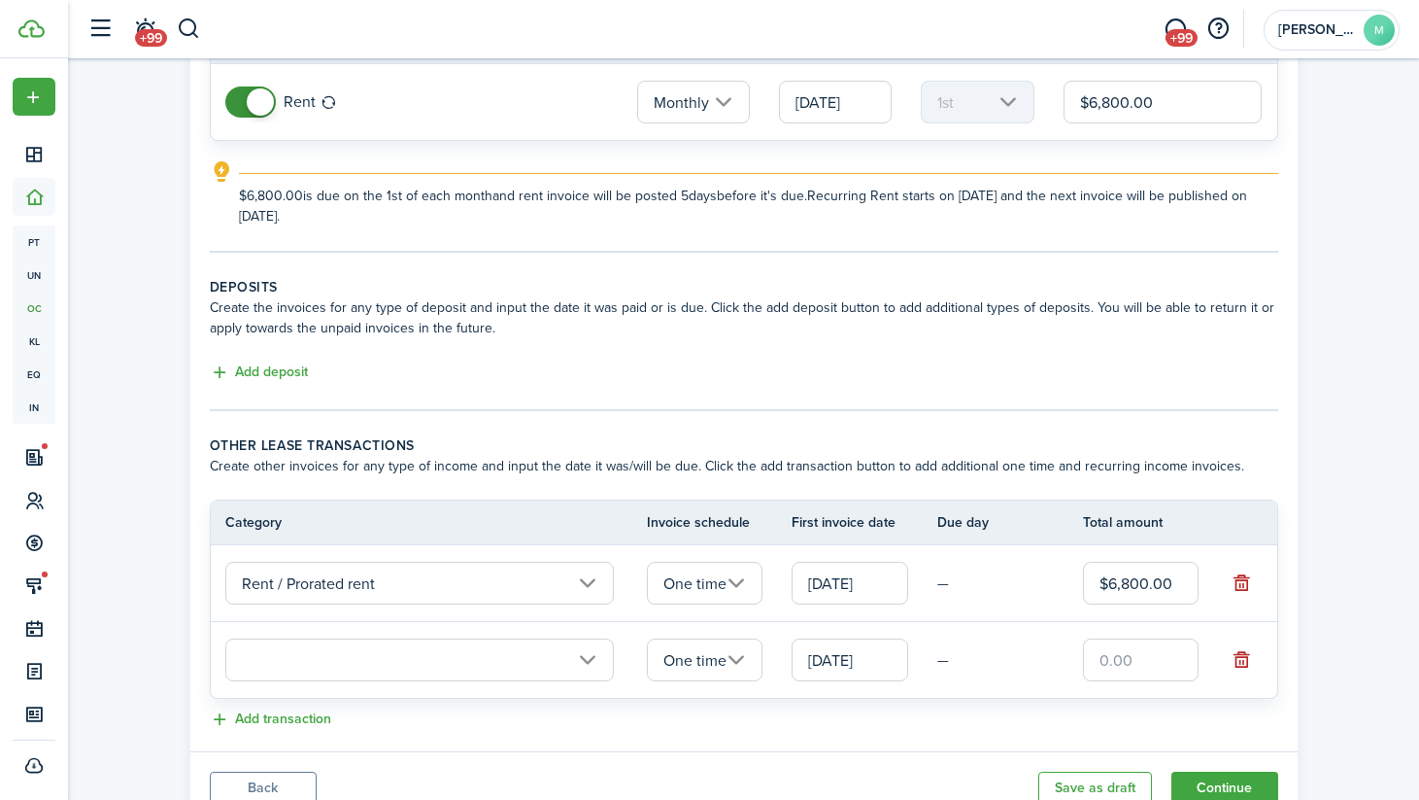
type input "Rent / Prorated rent"
click at [1139, 660] on input "text" at bounding box center [1141, 659] width 117 height 43
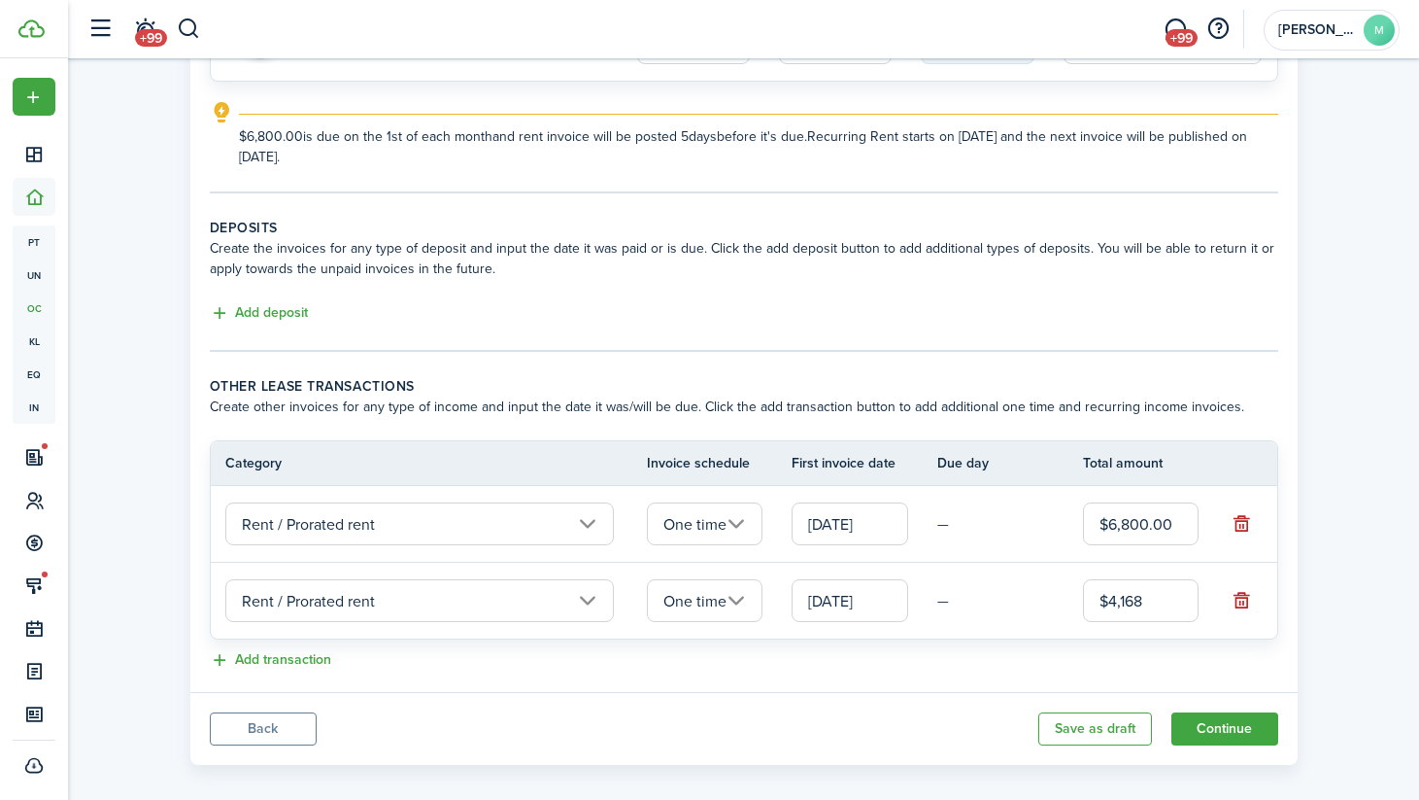
scroll to position [295, 0]
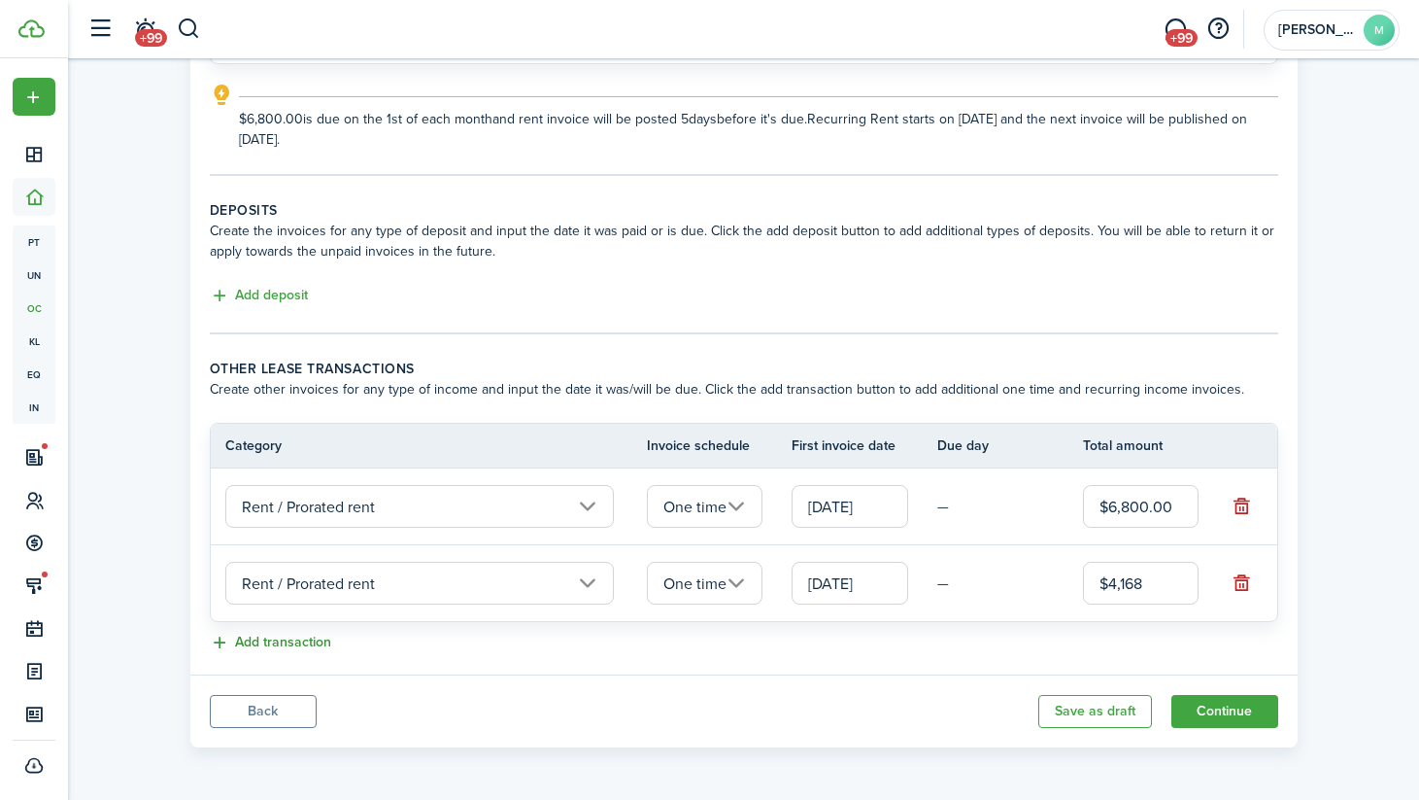
click at [300, 641] on button "Add transaction" at bounding box center [270, 642] width 121 height 22
type input "$4,168.00"
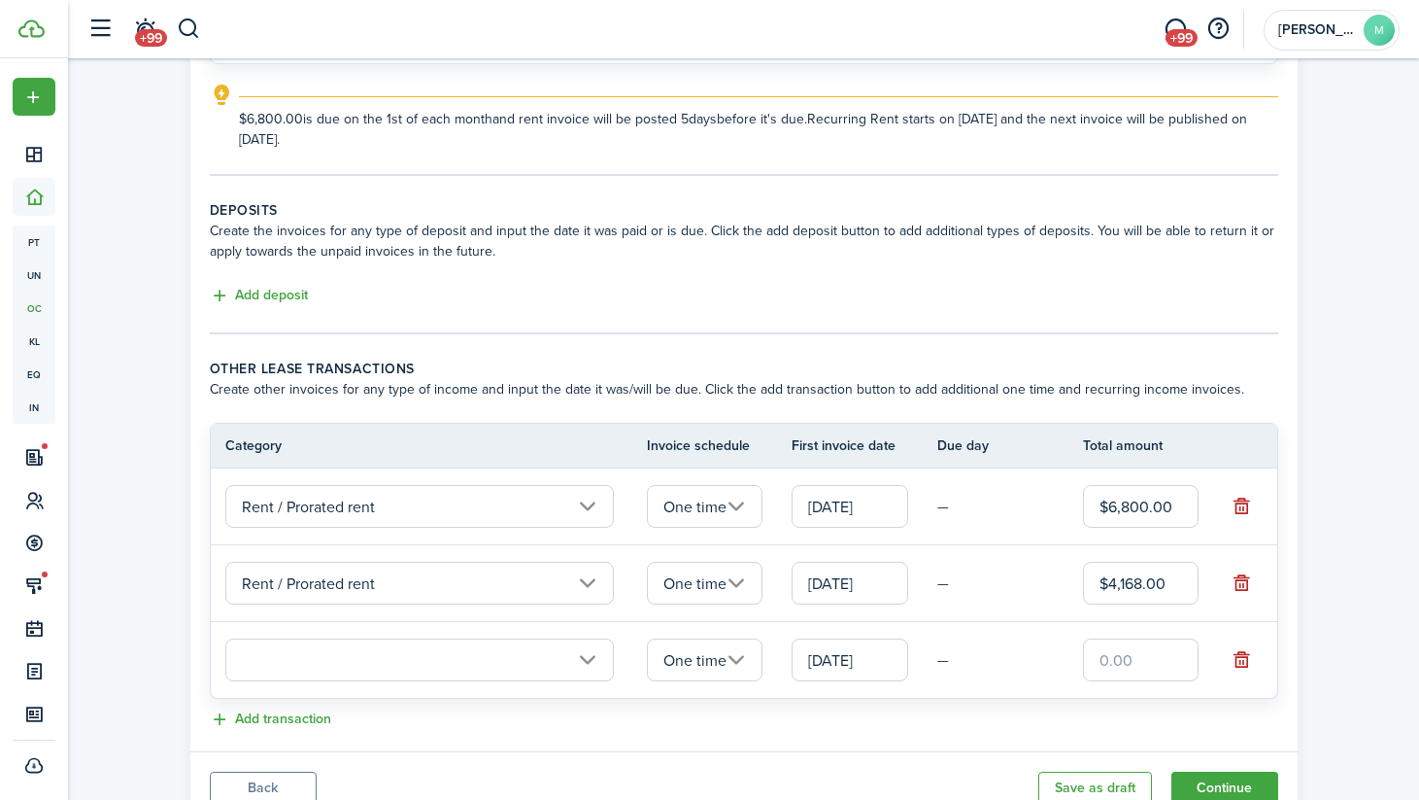
click at [305, 665] on input "text" at bounding box center [419, 659] width 389 height 43
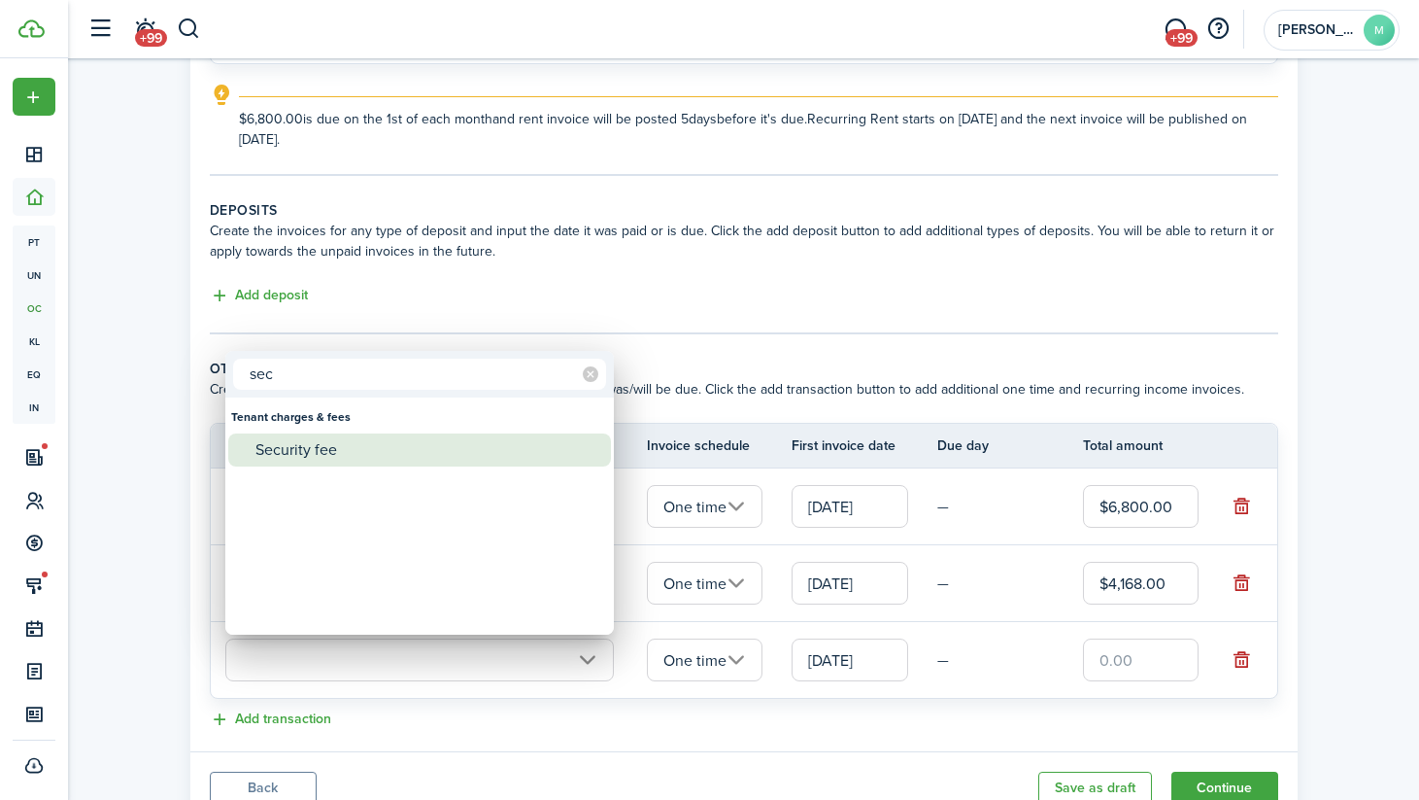
type input "sec"
click at [330, 457] on div "Security fee" at bounding box center [428, 449] width 344 height 33
type input "Tenant charges & fees / Security fee"
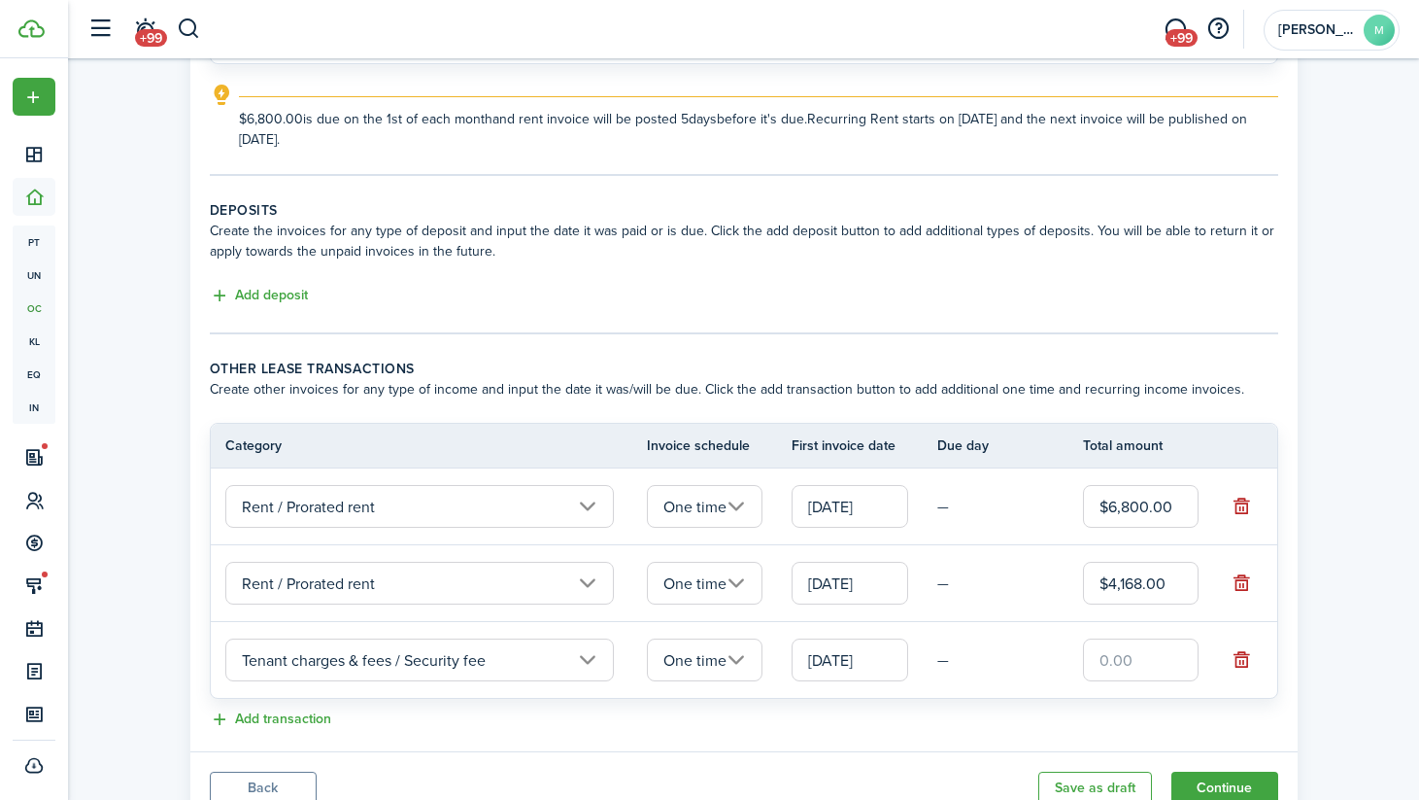
click at [1126, 668] on input "text" at bounding box center [1141, 659] width 117 height 43
click at [301, 719] on button "Add transaction" at bounding box center [270, 719] width 121 height 22
type input "$6,800.00"
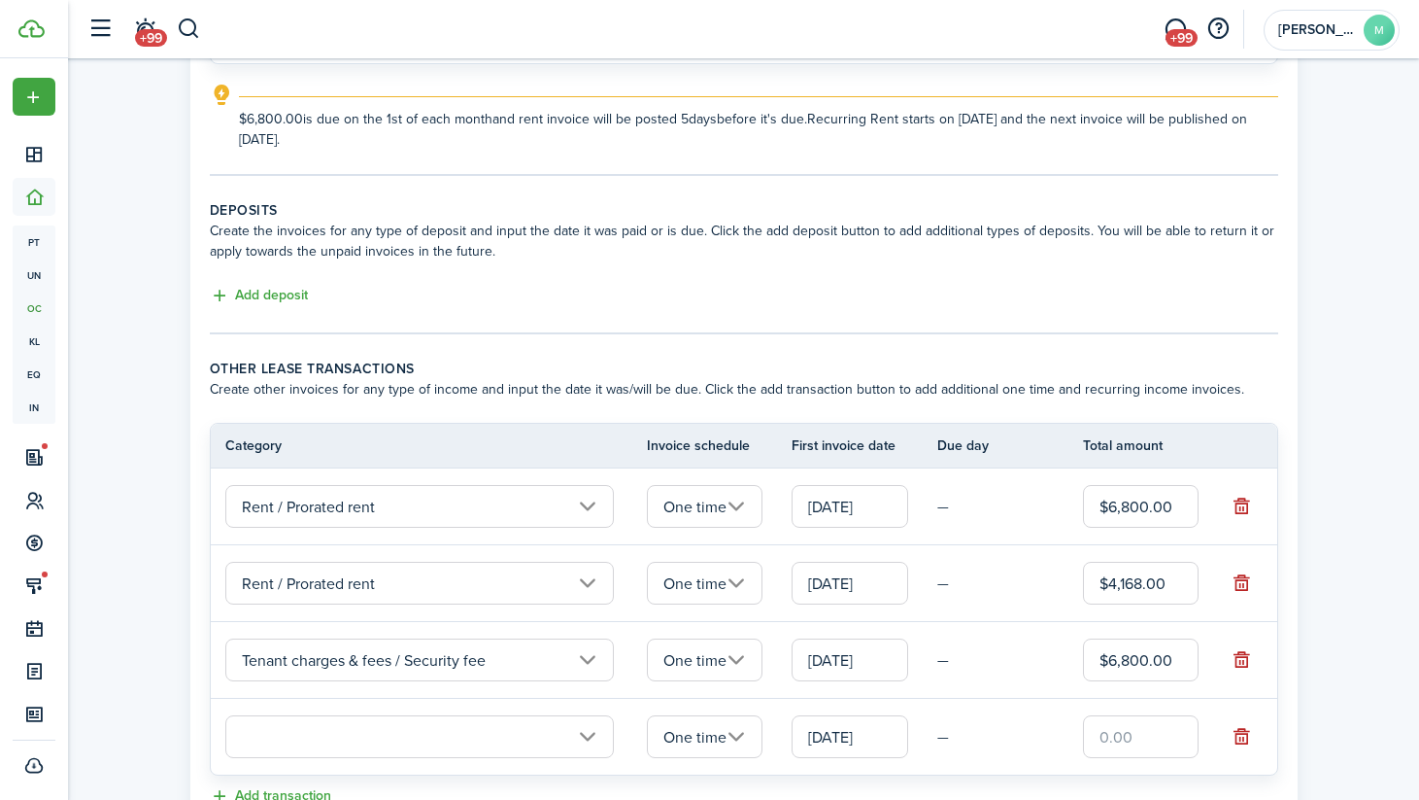
click at [297, 738] on input "text" at bounding box center [419, 736] width 389 height 43
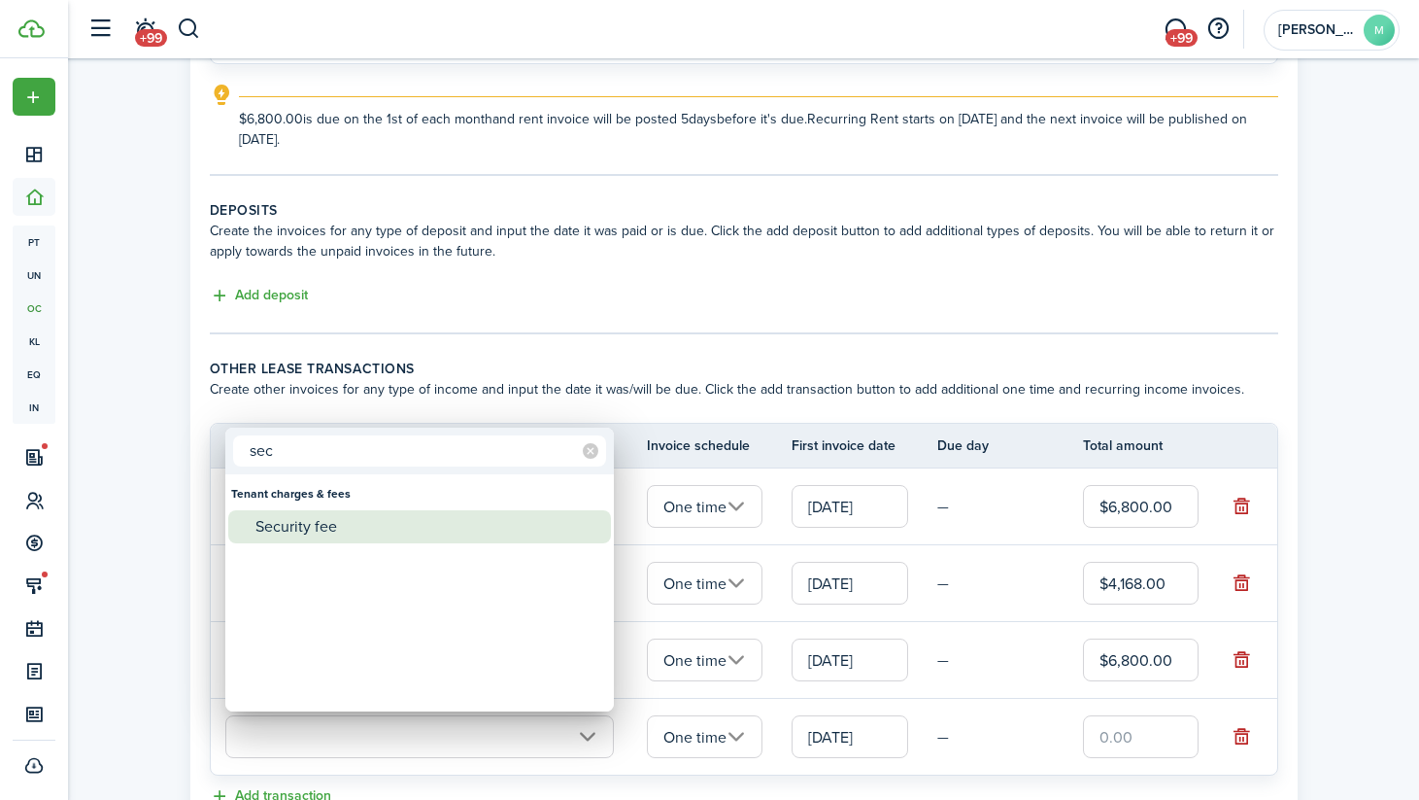
type input "sec"
click at [327, 529] on div "Security fee" at bounding box center [428, 526] width 344 height 33
type input "Tenant charges & fees / Security fee"
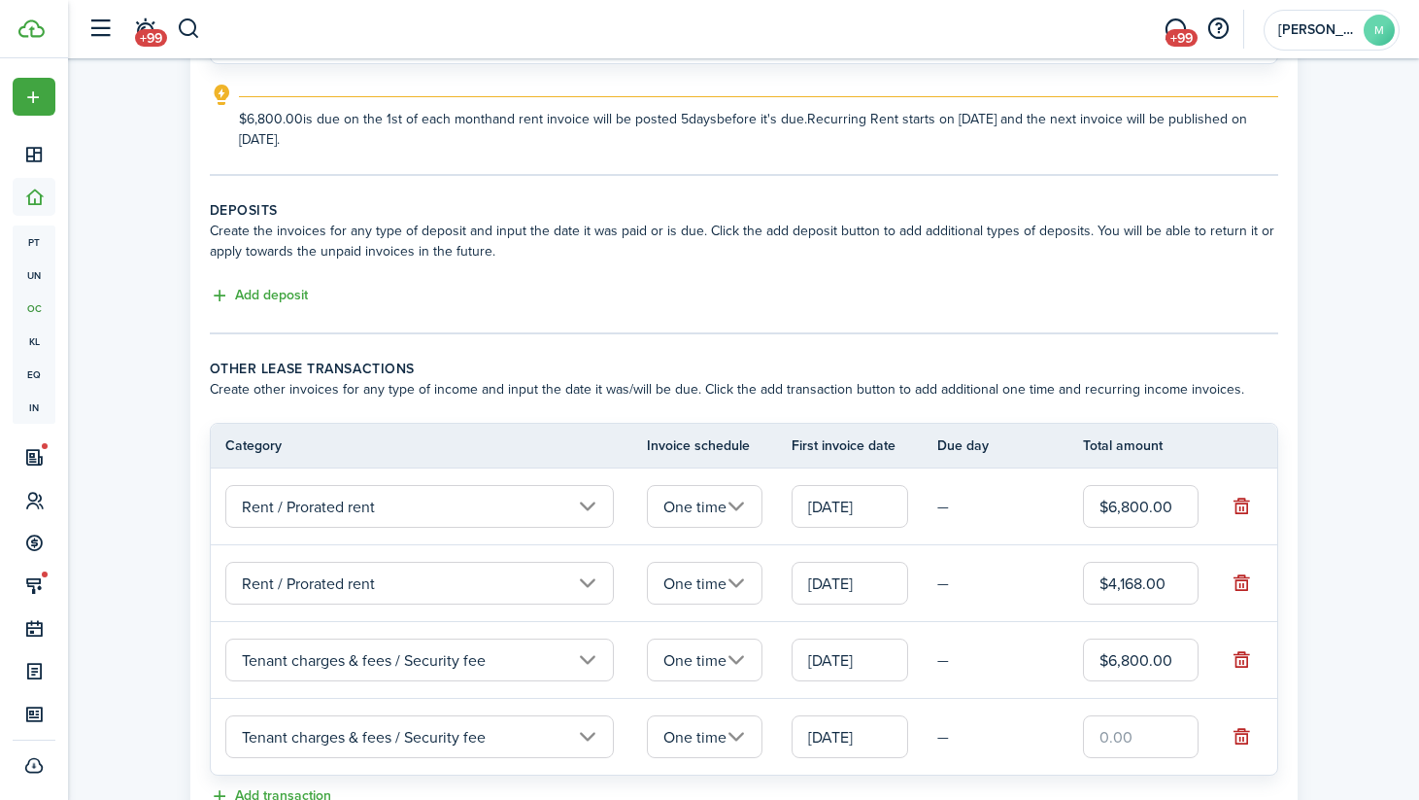
click at [1125, 736] on input "text" at bounding box center [1141, 736] width 117 height 43
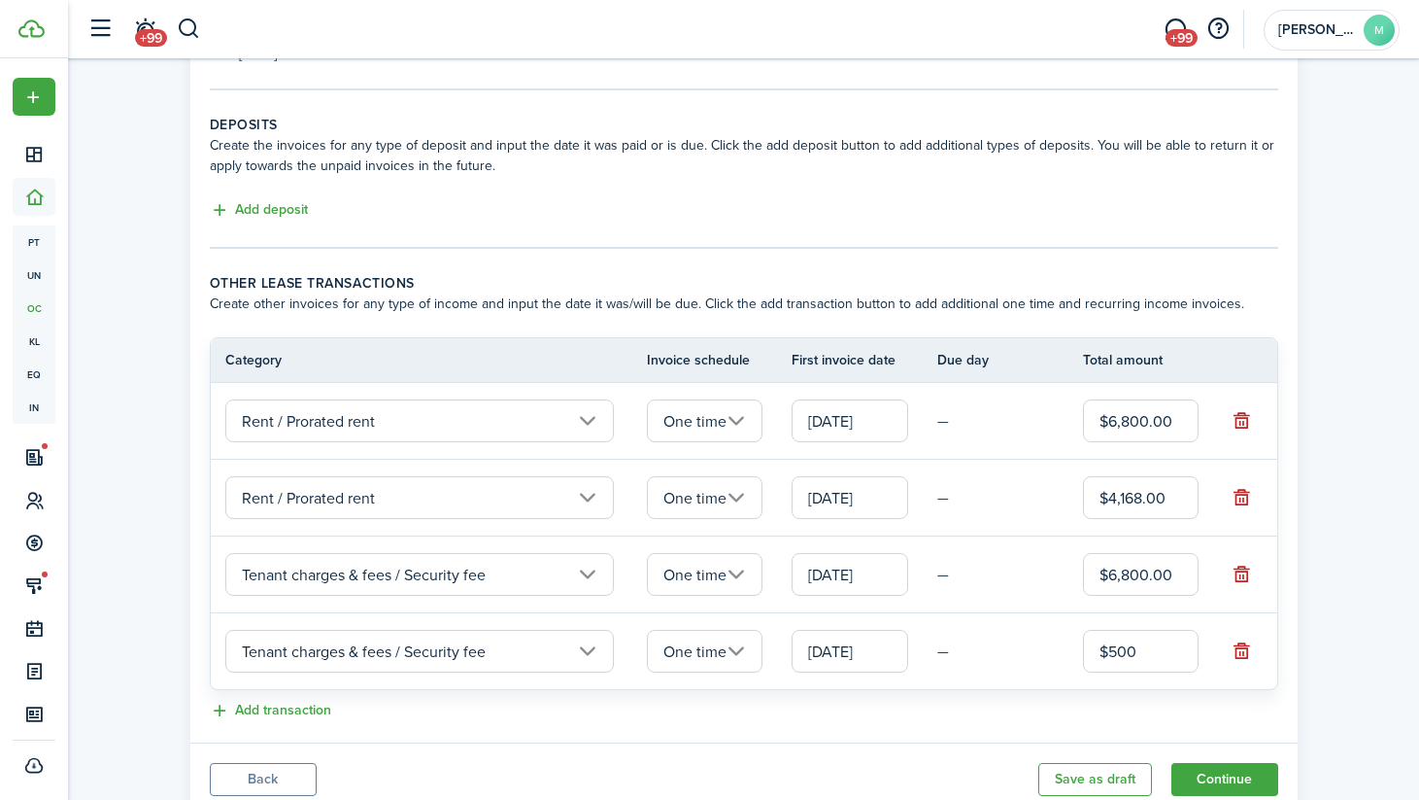
scroll to position [449, 0]
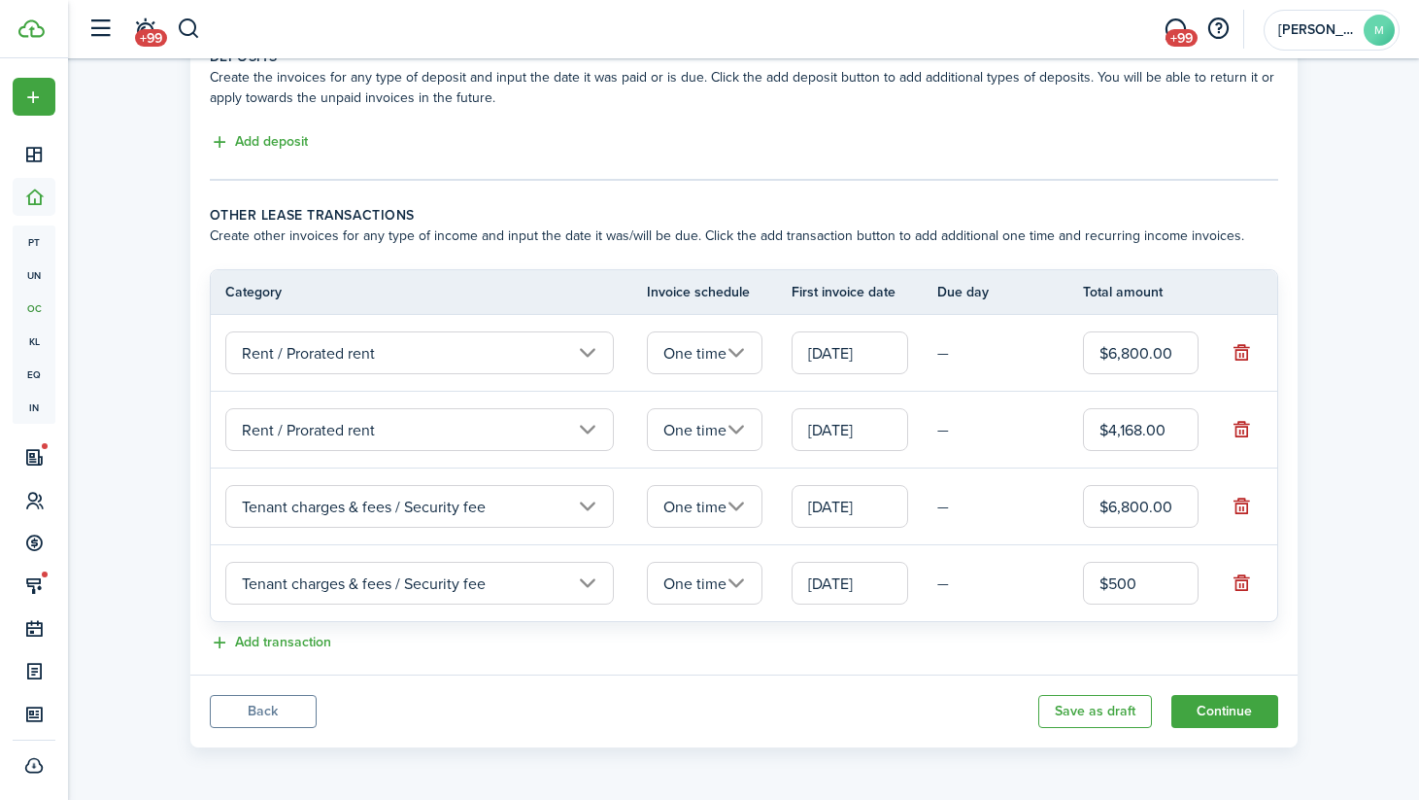
type input "$500.00"
click at [1220, 712] on button "Continue" at bounding box center [1225, 711] width 107 height 33
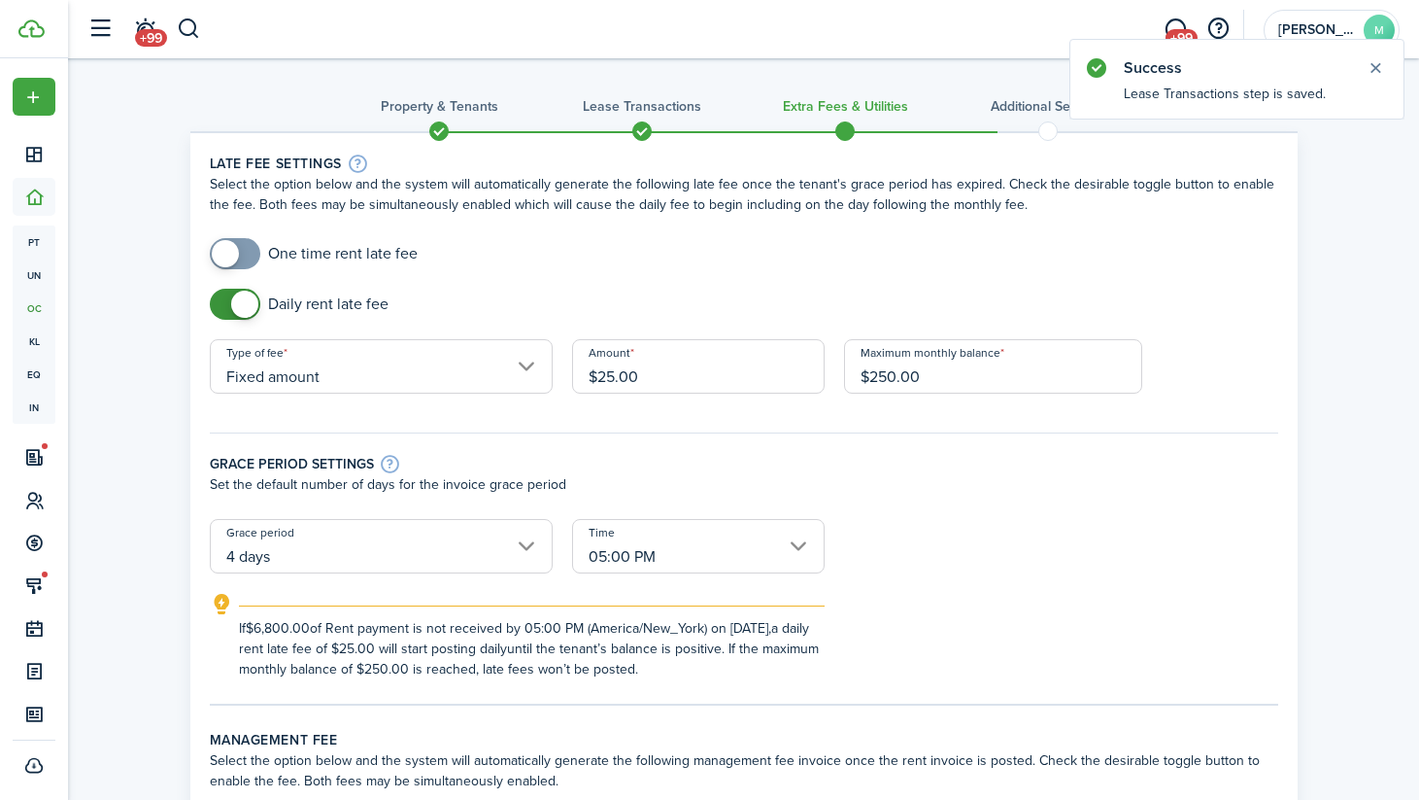
checkbox input "true"
click at [245, 249] on span at bounding box center [234, 253] width 19 height 31
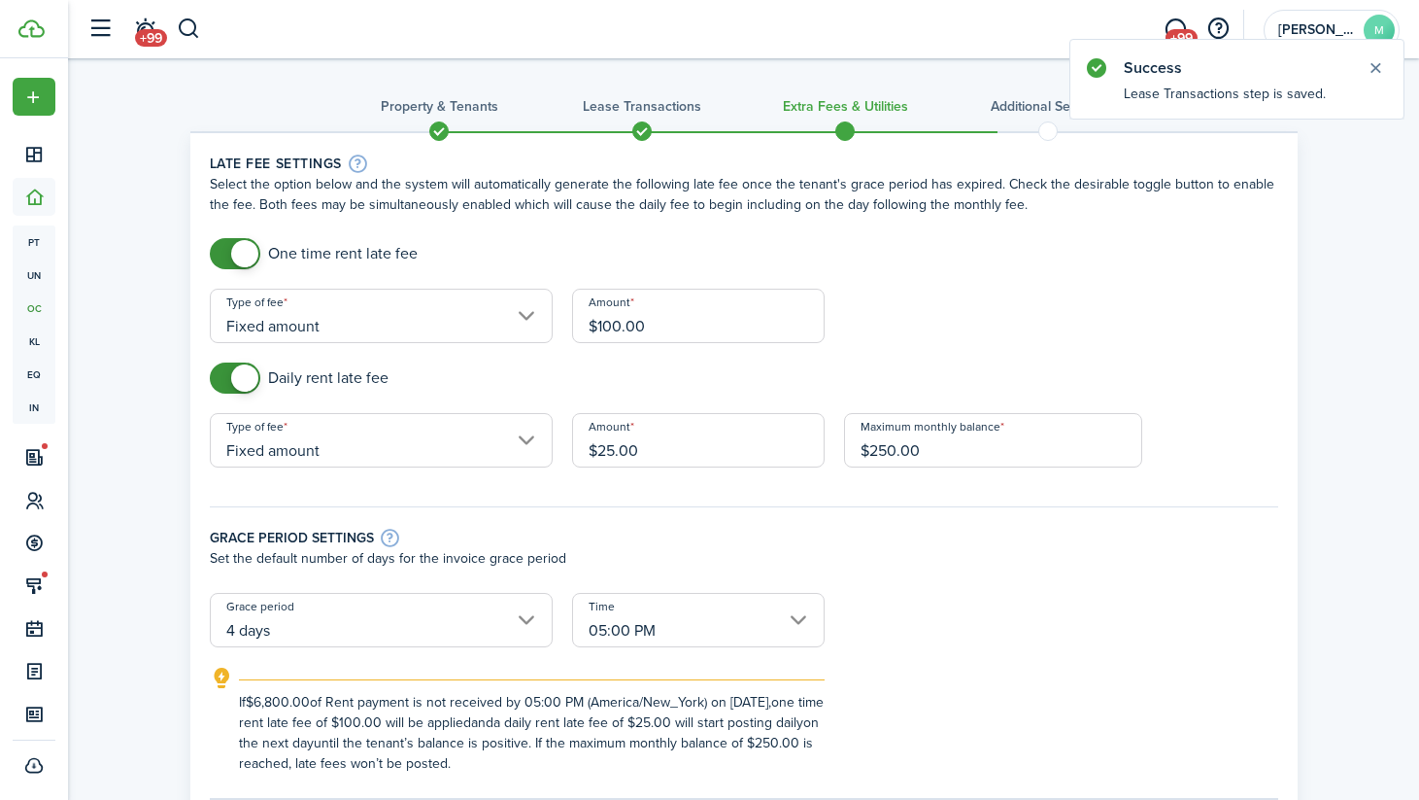
checkbox input "false"
click at [241, 378] on span at bounding box center [244, 377] width 27 height 27
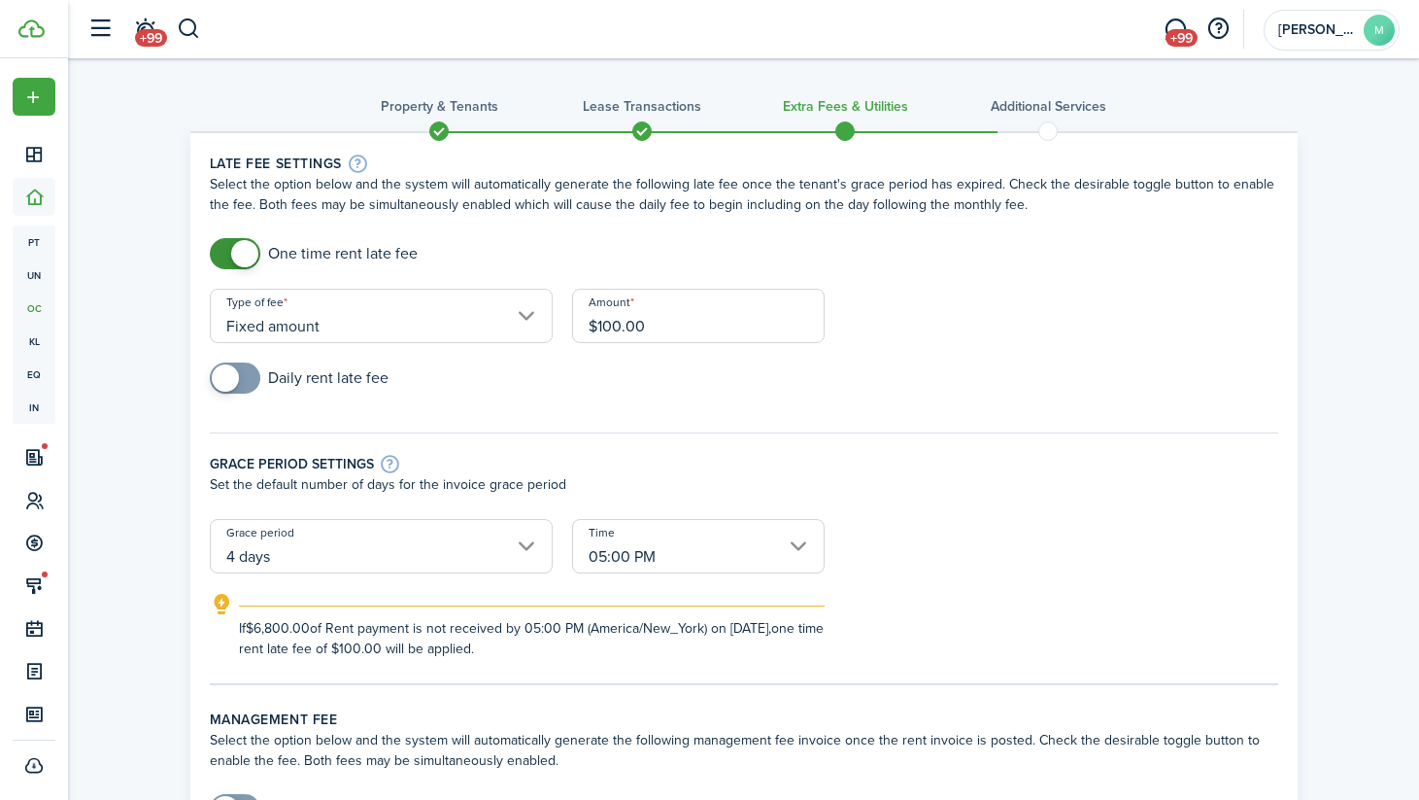
checkbox input "false"
click at [246, 256] on span at bounding box center [244, 253] width 27 height 27
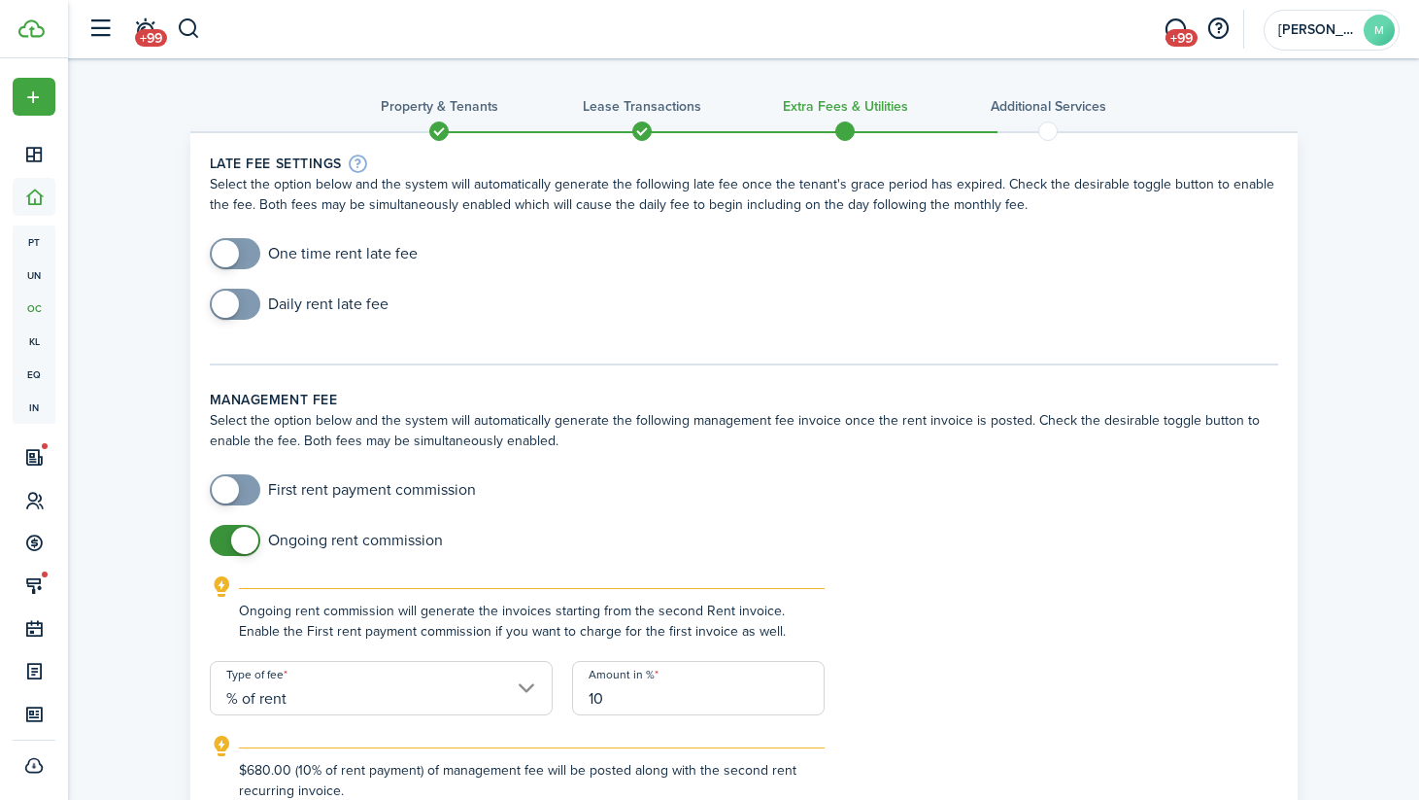
checkbox input "true"
click at [245, 302] on span at bounding box center [234, 304] width 19 height 31
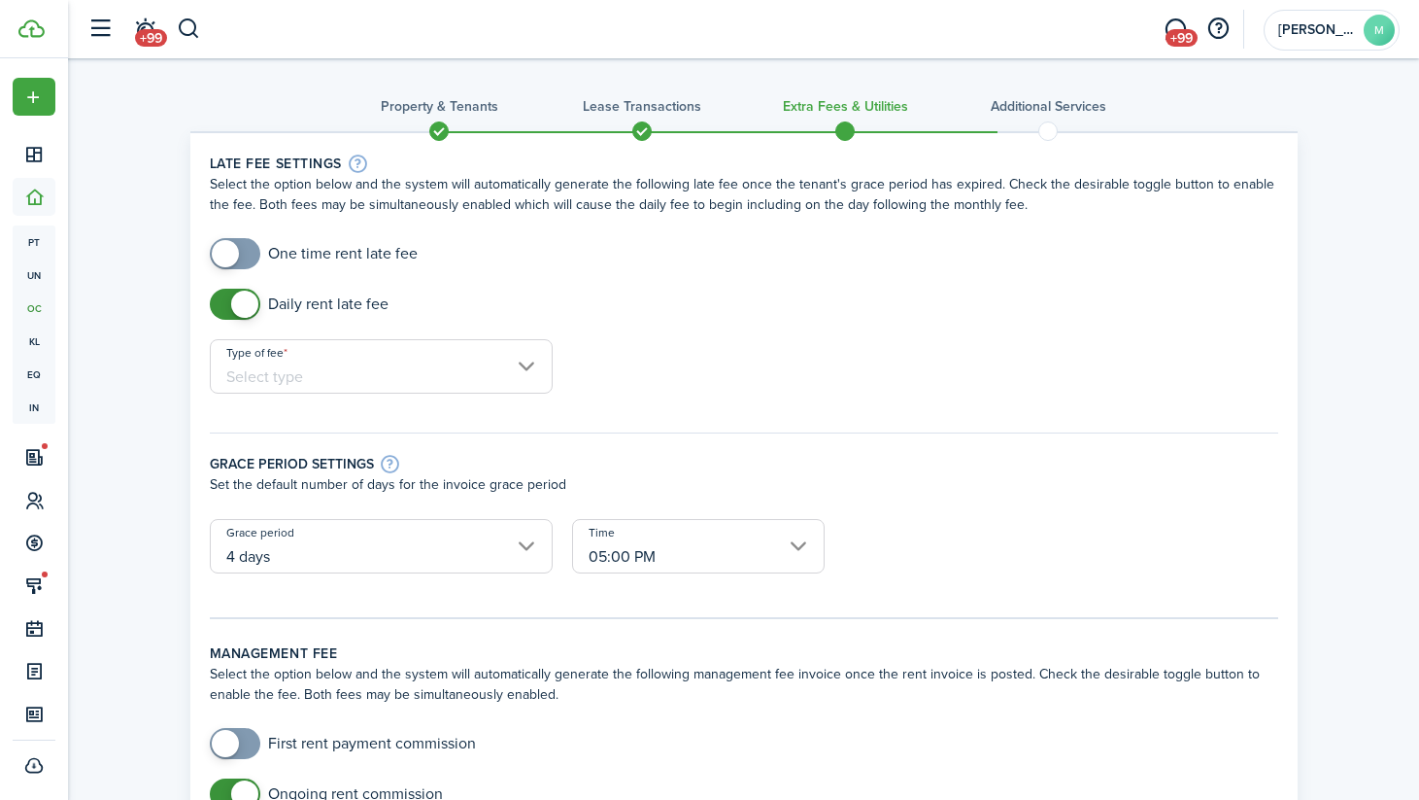
click at [305, 368] on input "Type of fee" at bounding box center [381, 366] width 343 height 54
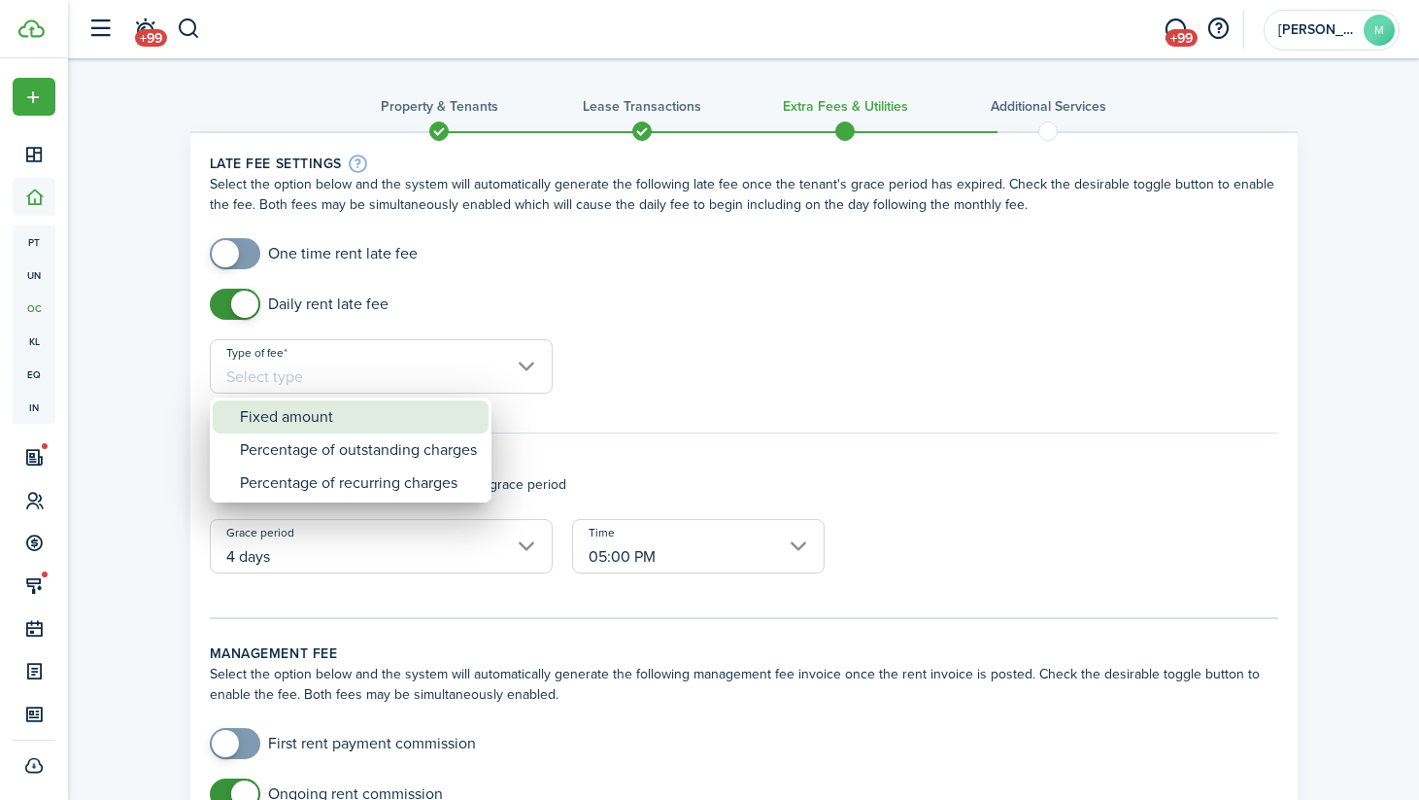
click at [333, 412] on div "Fixed amount" at bounding box center [358, 416] width 237 height 33
type input "Fixed amount"
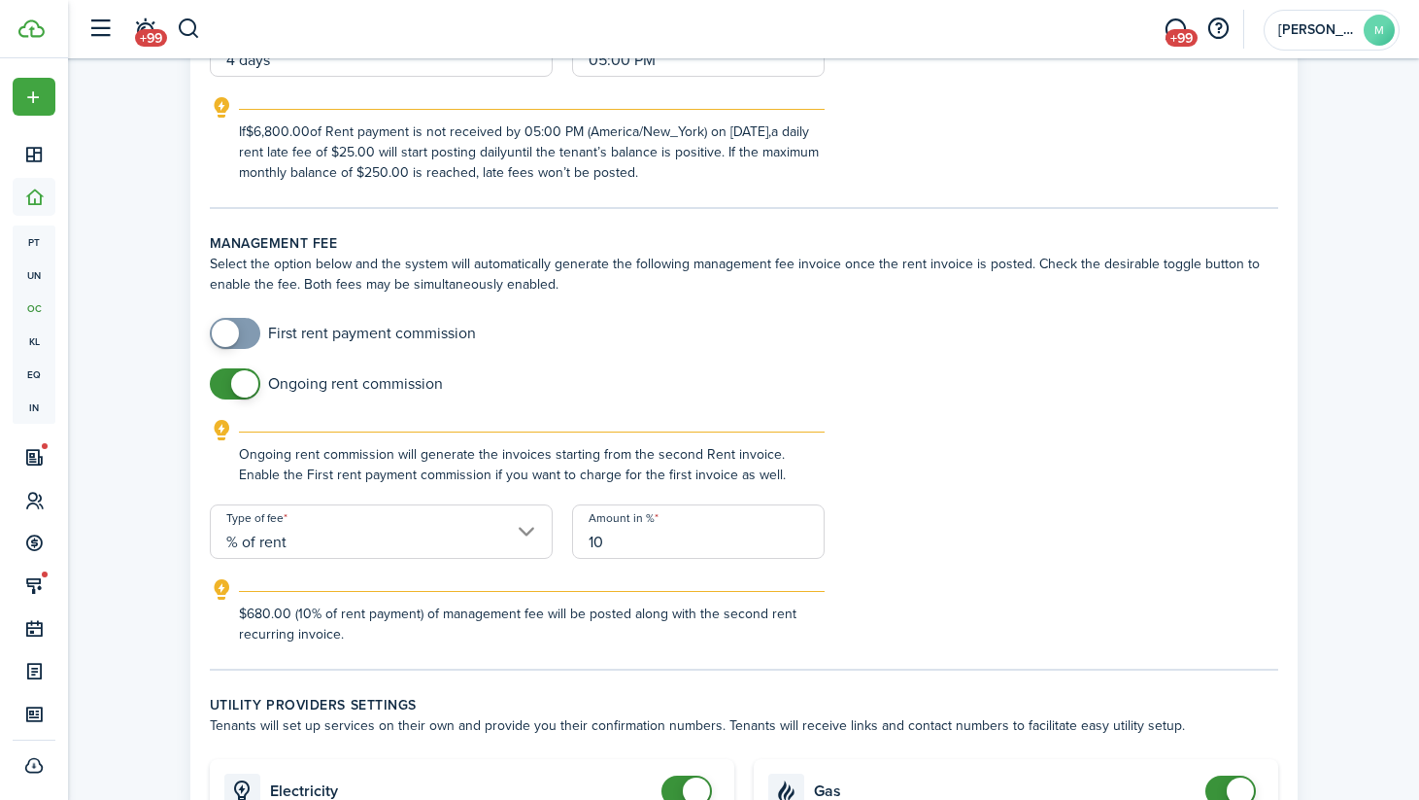
scroll to position [499, 0]
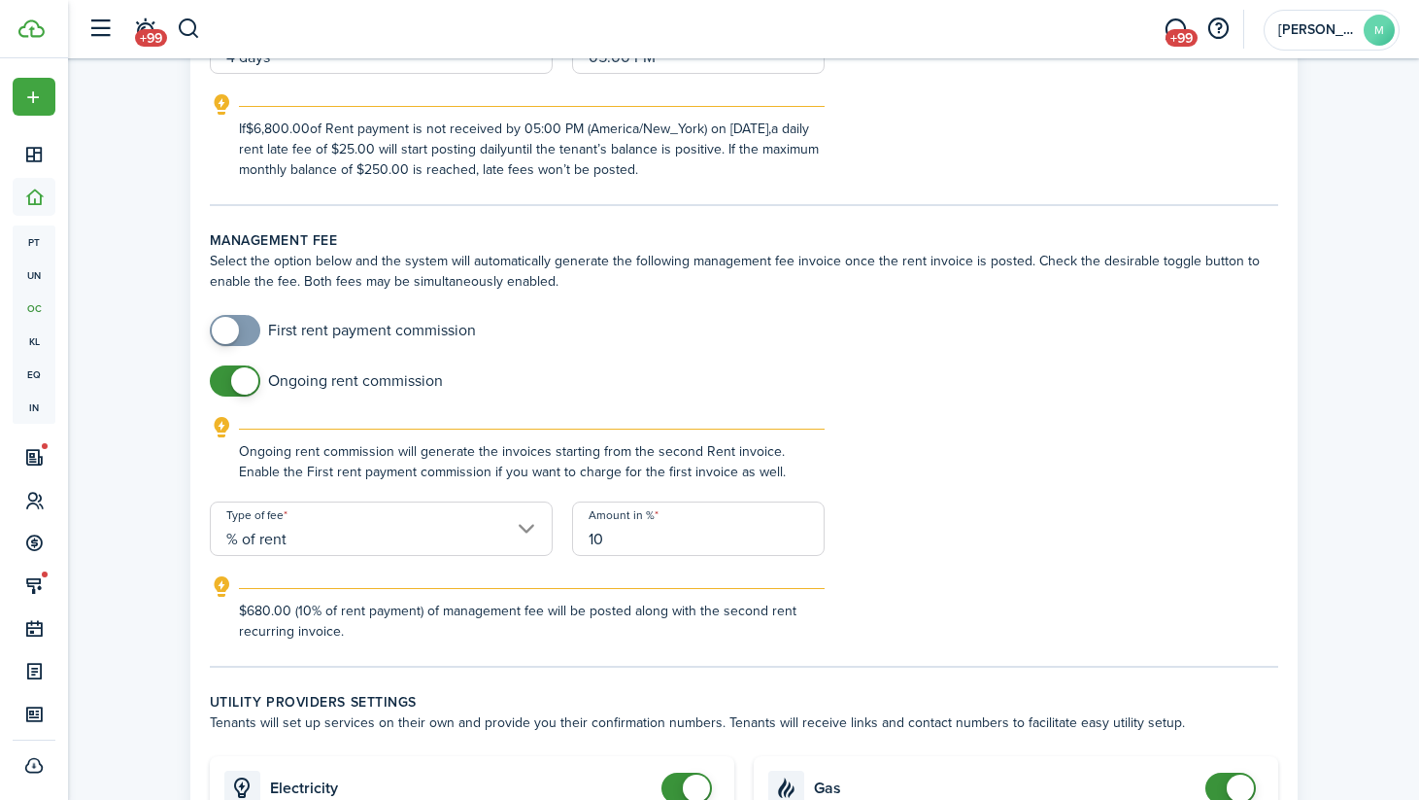
checkbox input "true"
click at [240, 330] on span at bounding box center [234, 330] width 19 height 31
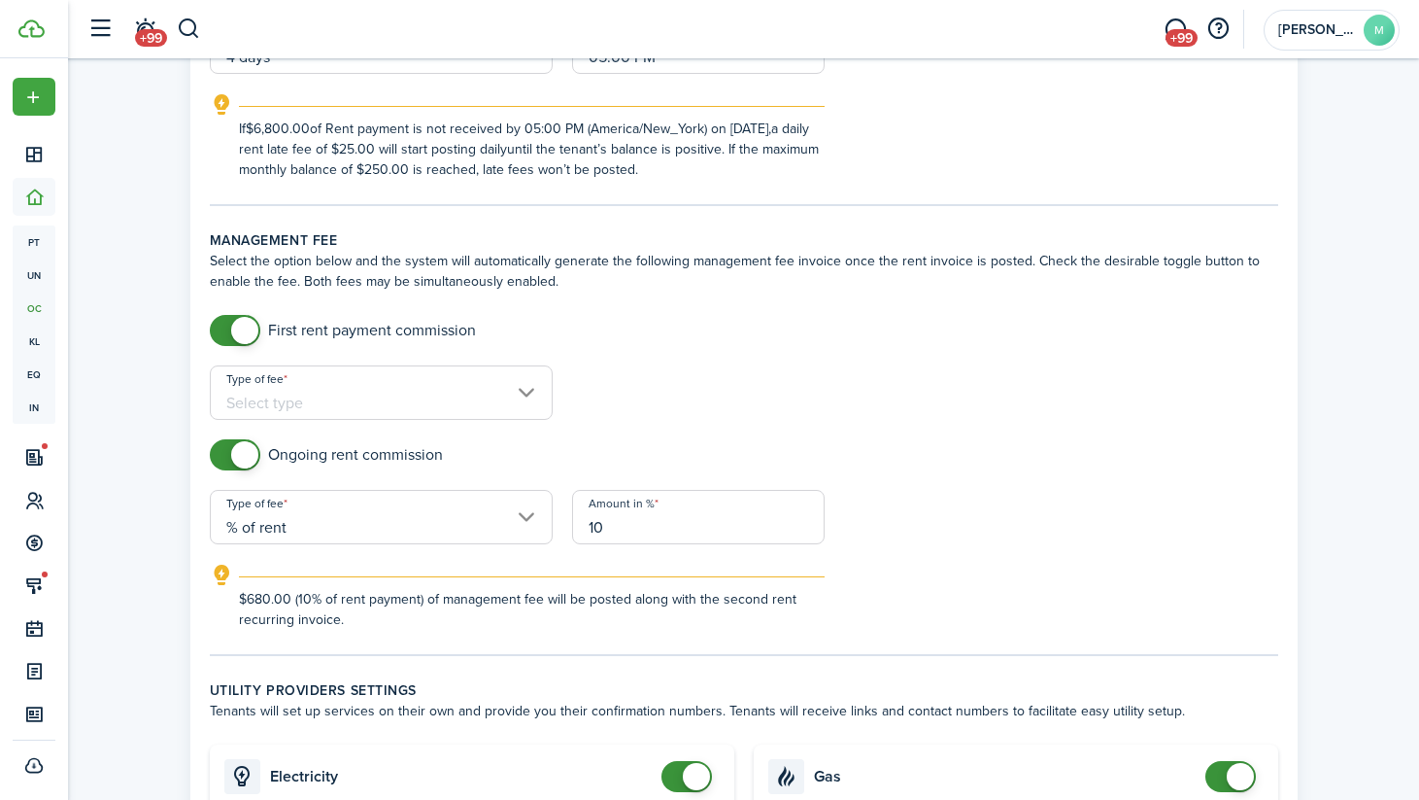
click at [351, 410] on input "Type of fee" at bounding box center [381, 392] width 343 height 54
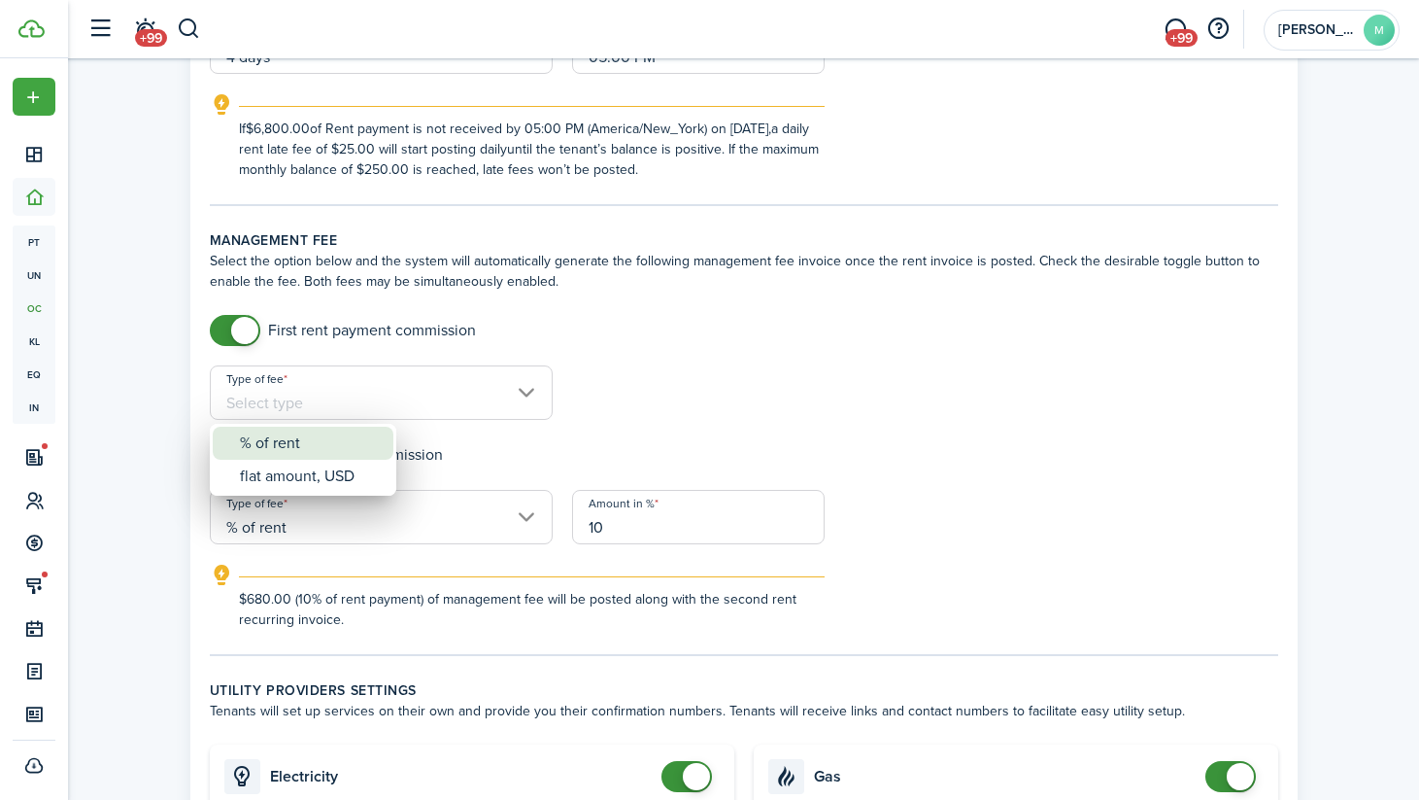
click at [330, 442] on div "% of rent" at bounding box center [311, 442] width 142 height 33
type input "% of rent"
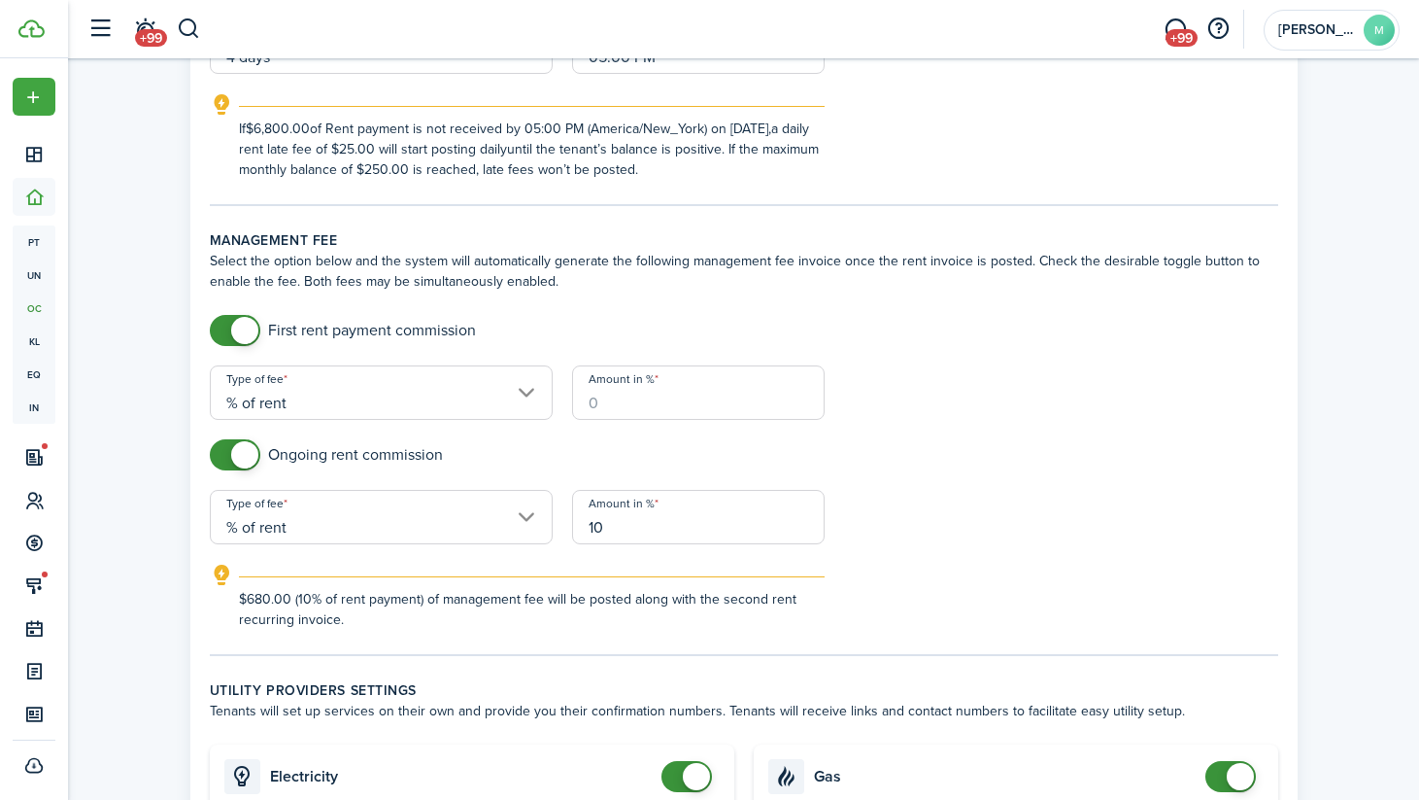
click at [651, 412] on input "Amount in %" at bounding box center [698, 392] width 253 height 54
type input "100"
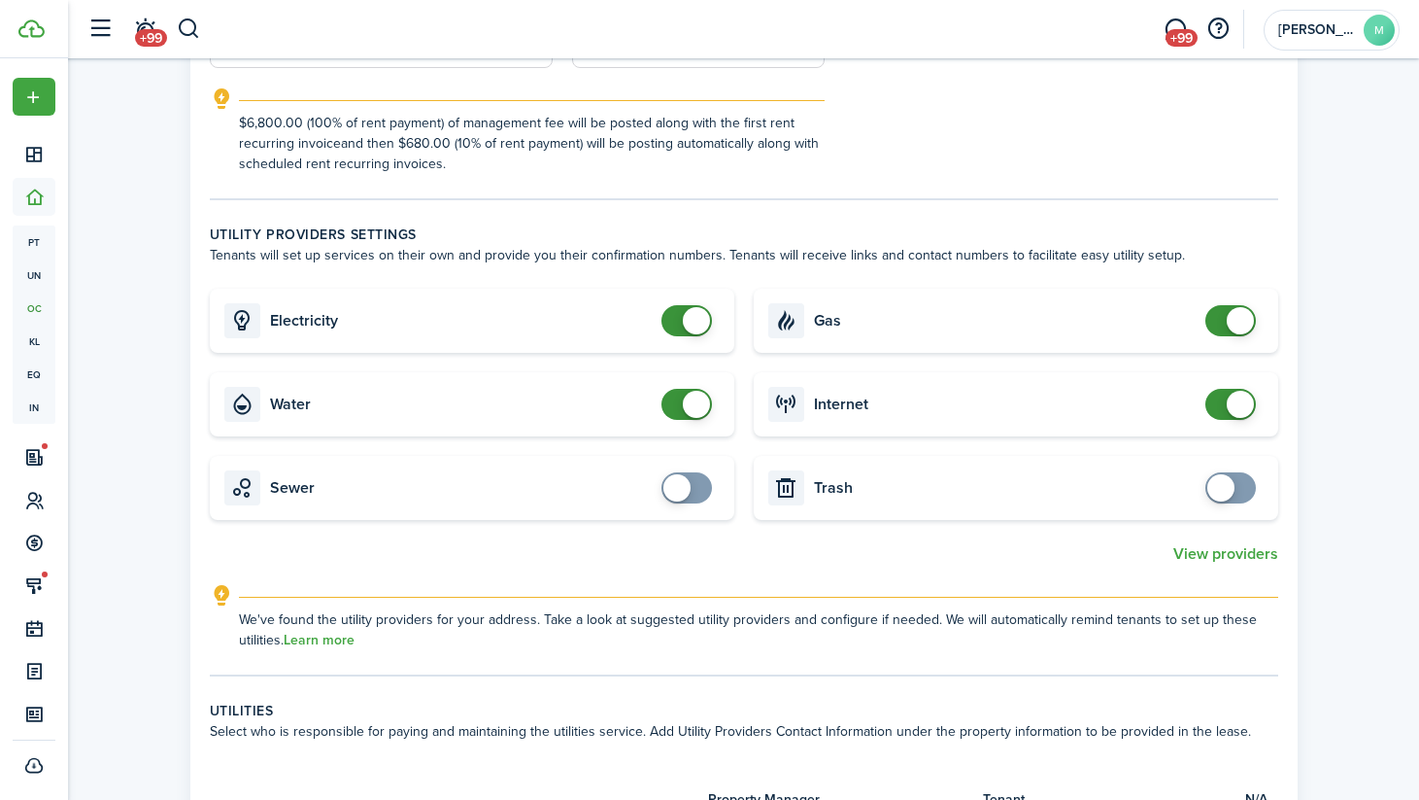
scroll to position [976, 0]
checkbox input "false"
click at [685, 324] on span at bounding box center [696, 319] width 27 height 27
checkbox input "false"
click at [686, 406] on span at bounding box center [696, 403] width 27 height 27
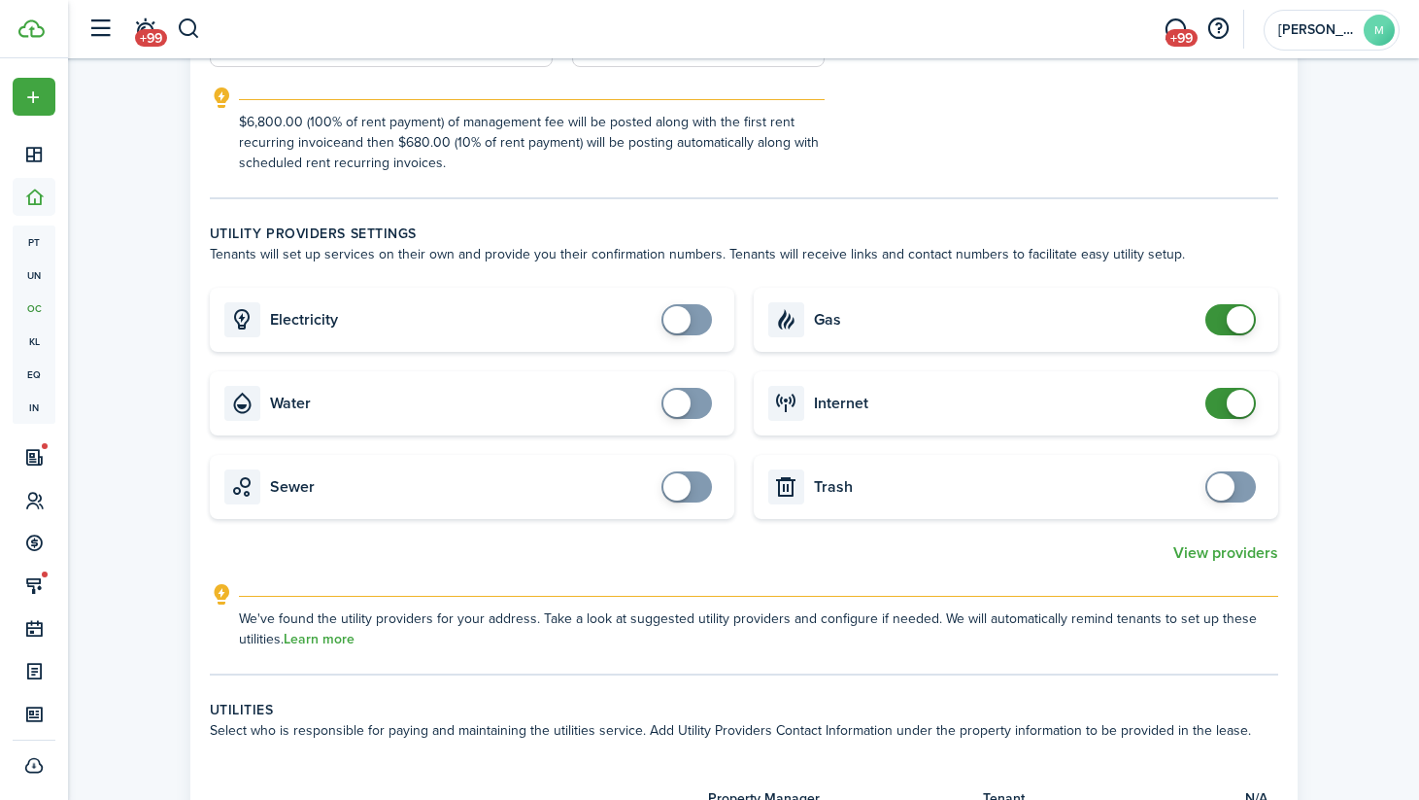
checkbox input "false"
click at [1249, 327] on span at bounding box center [1240, 319] width 27 height 27
checkbox input "false"
click at [1236, 402] on span at bounding box center [1240, 403] width 27 height 27
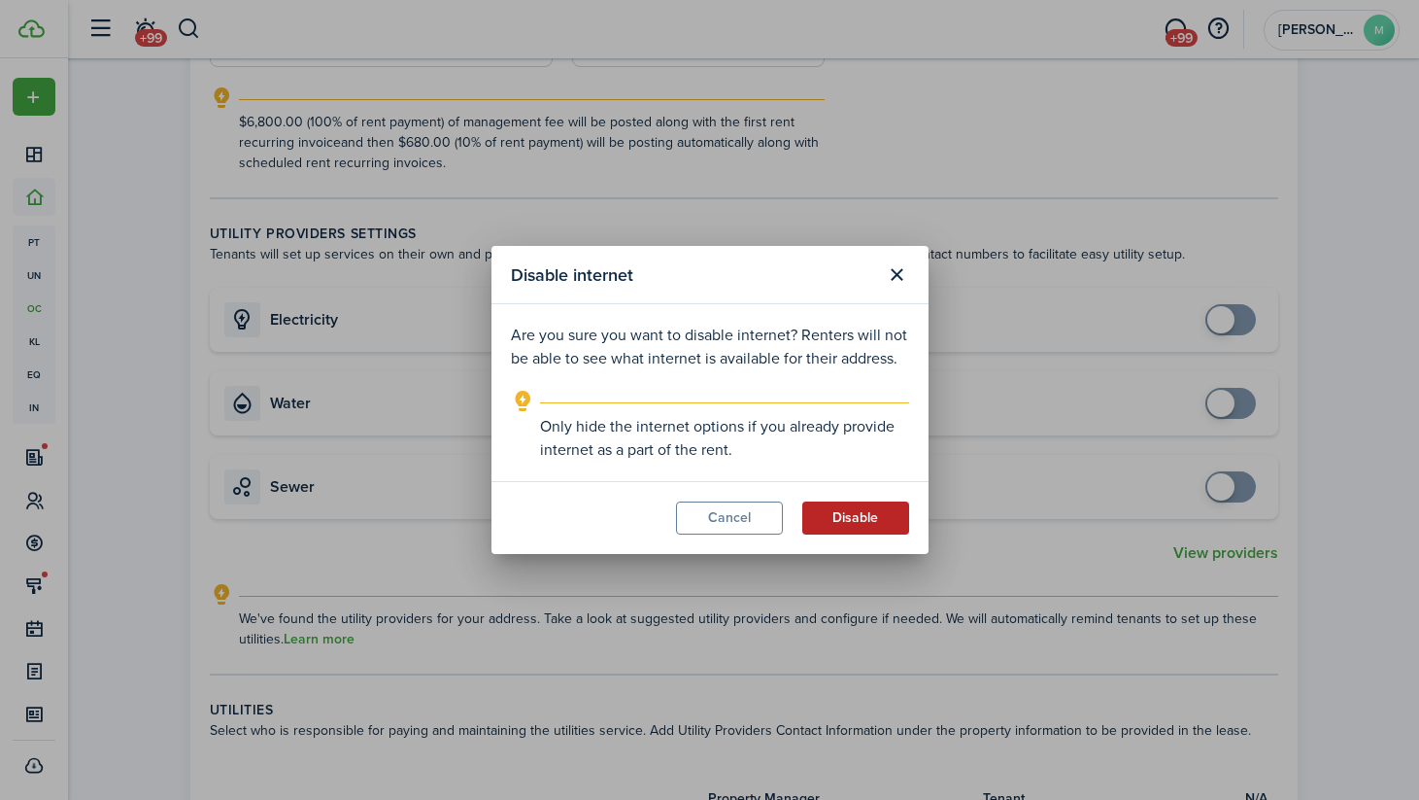
click at [858, 511] on button "Disable" at bounding box center [855, 517] width 107 height 33
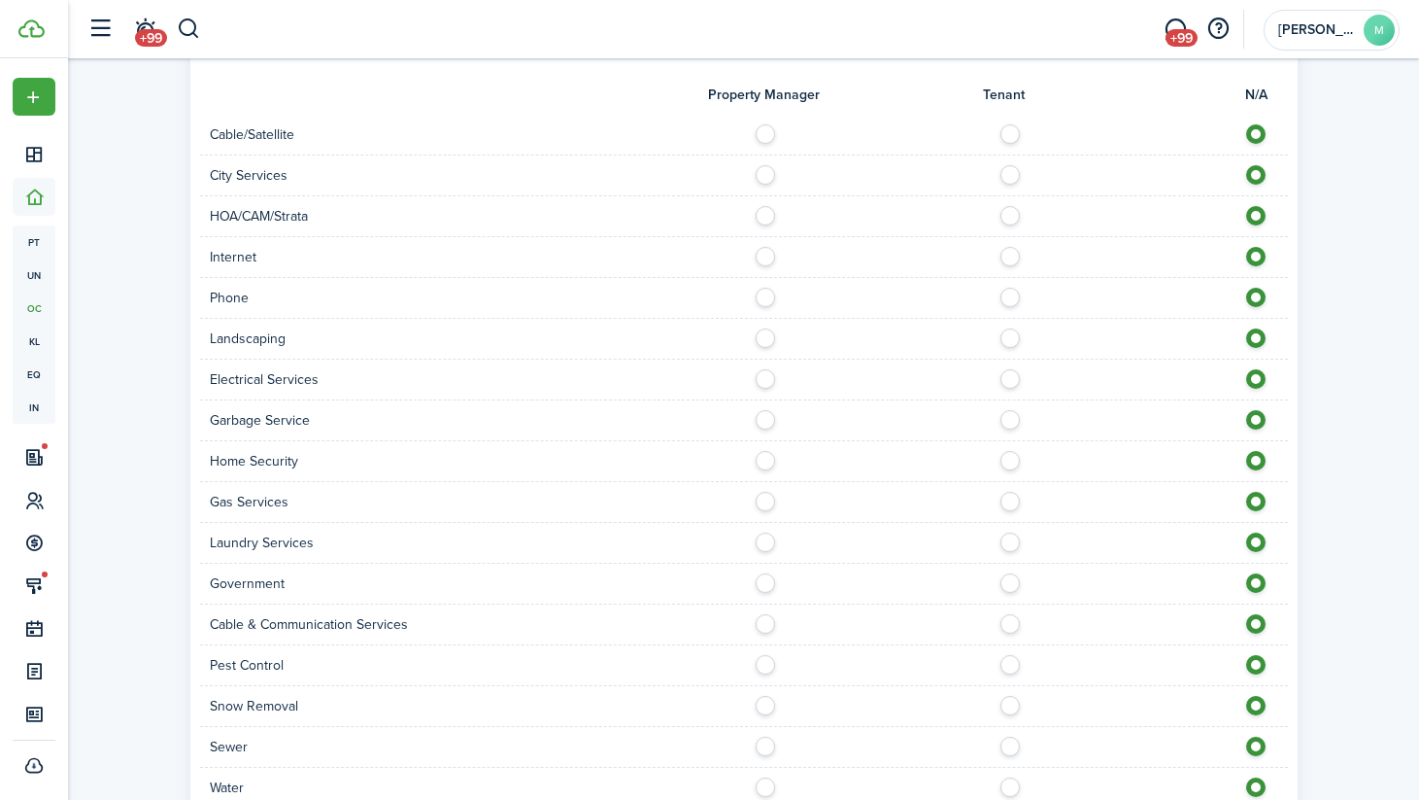
scroll to position [1833, 0]
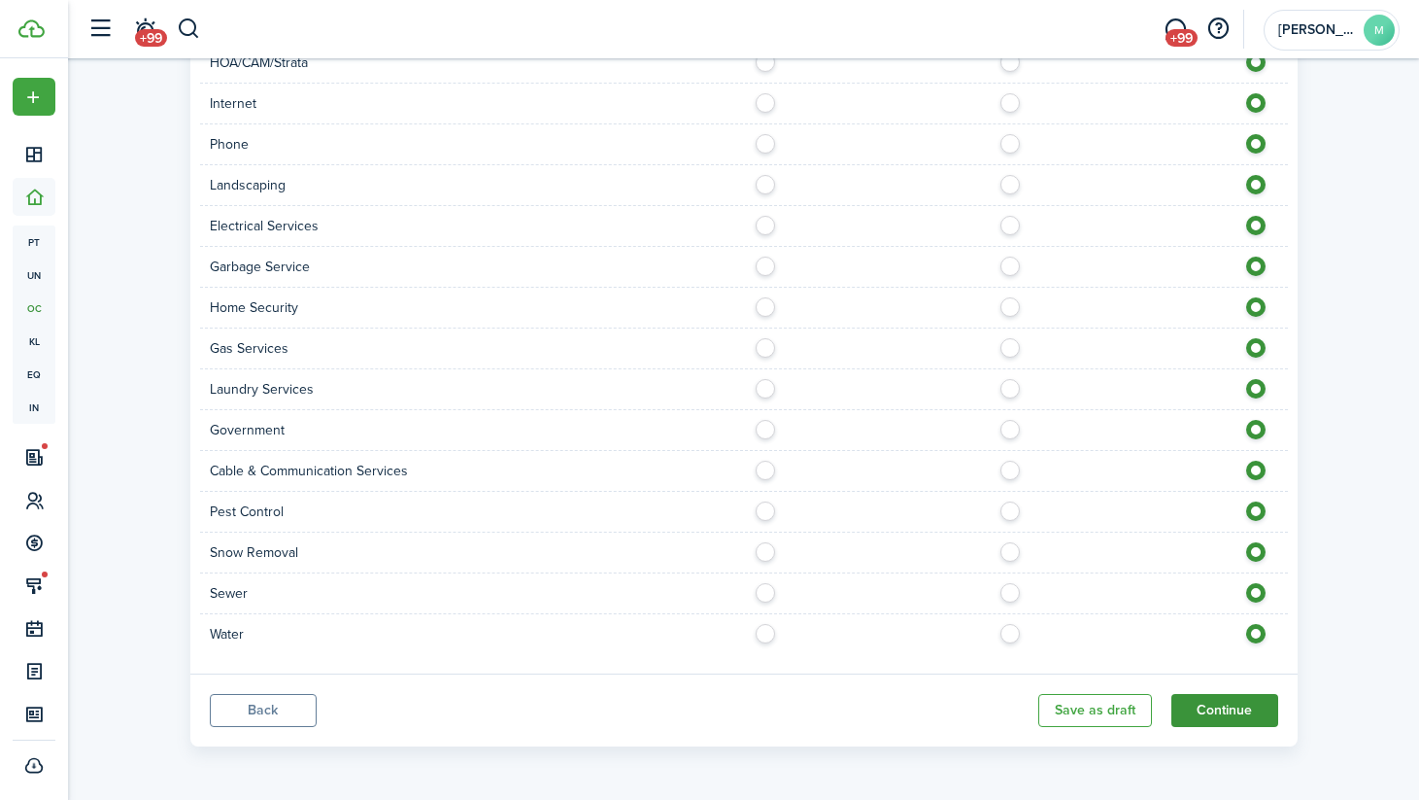
click at [1229, 709] on button "Continue" at bounding box center [1225, 710] width 107 height 33
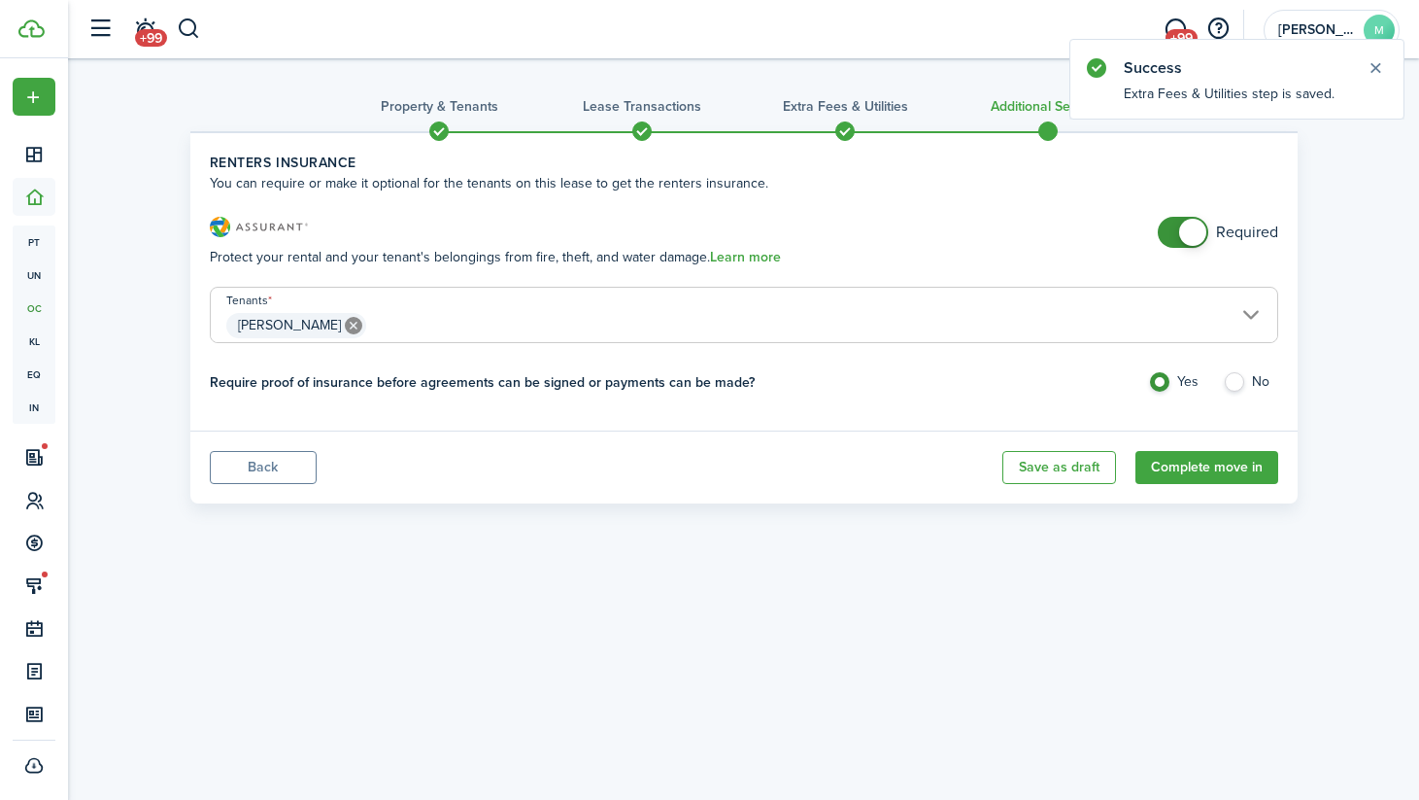
checkbox input "false"
click at [1176, 243] on span at bounding box center [1183, 232] width 19 height 31
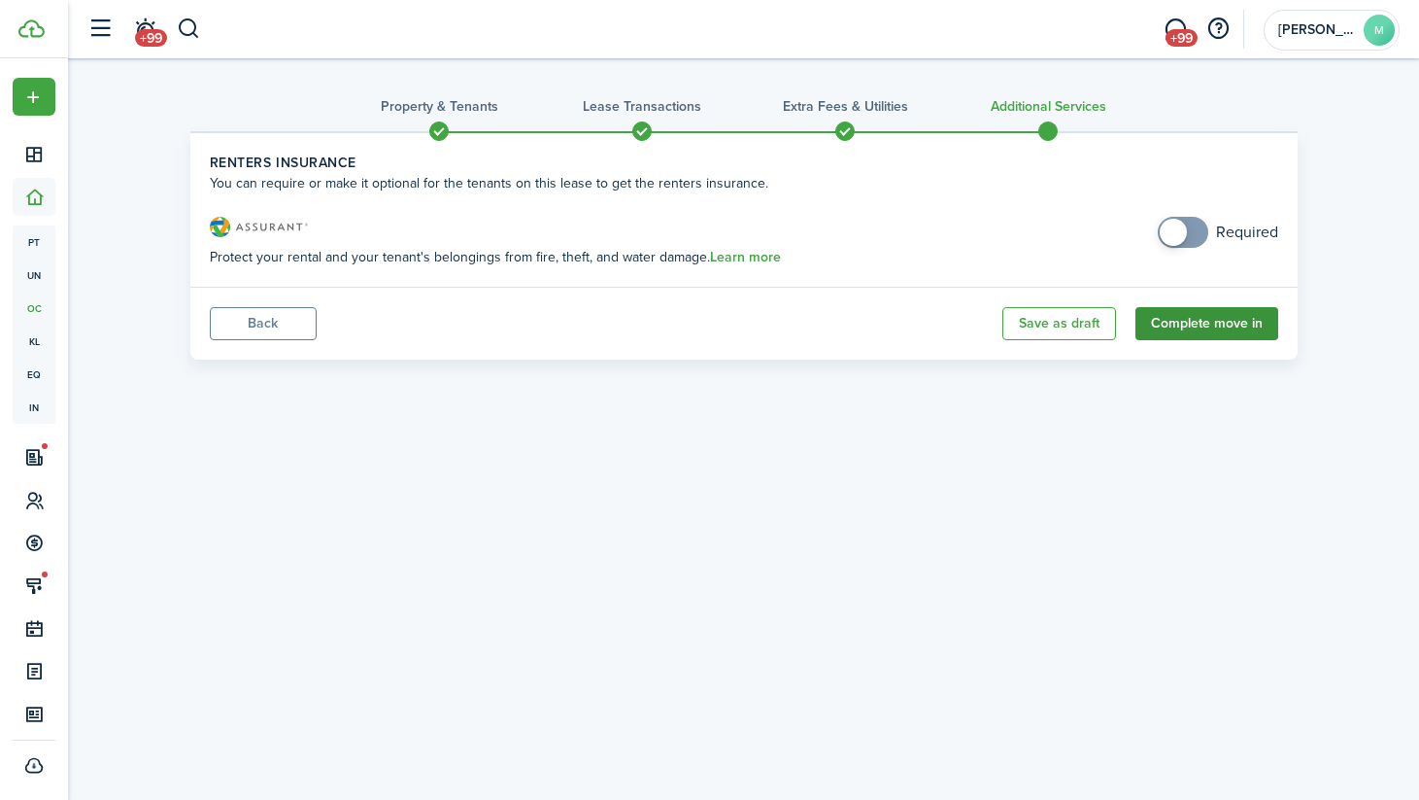
click at [1234, 328] on button "Complete move in" at bounding box center [1207, 323] width 143 height 33
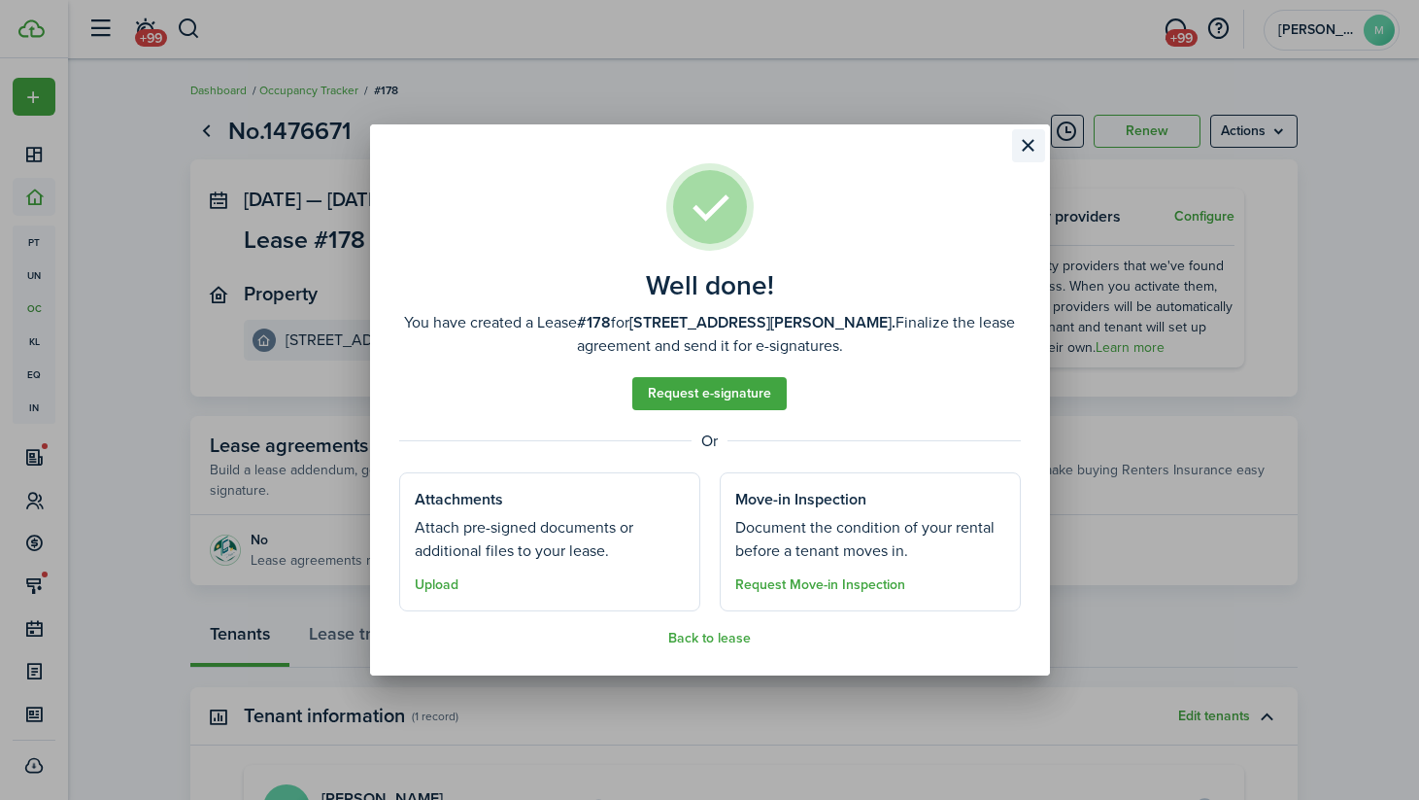
click at [1031, 149] on button "Close modal" at bounding box center [1028, 145] width 33 height 33
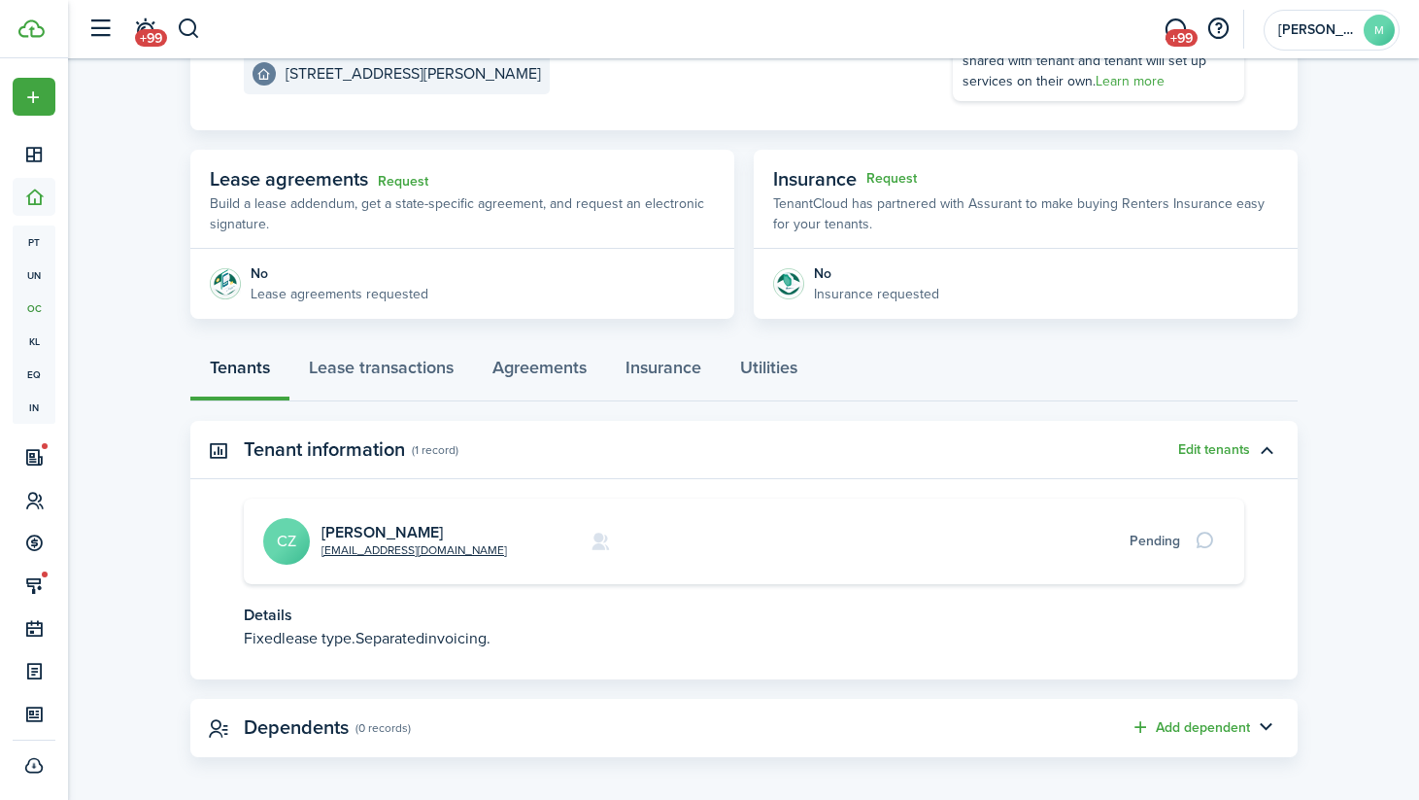
scroll to position [276, 0]
